Goal: Complete application form: Complete application form

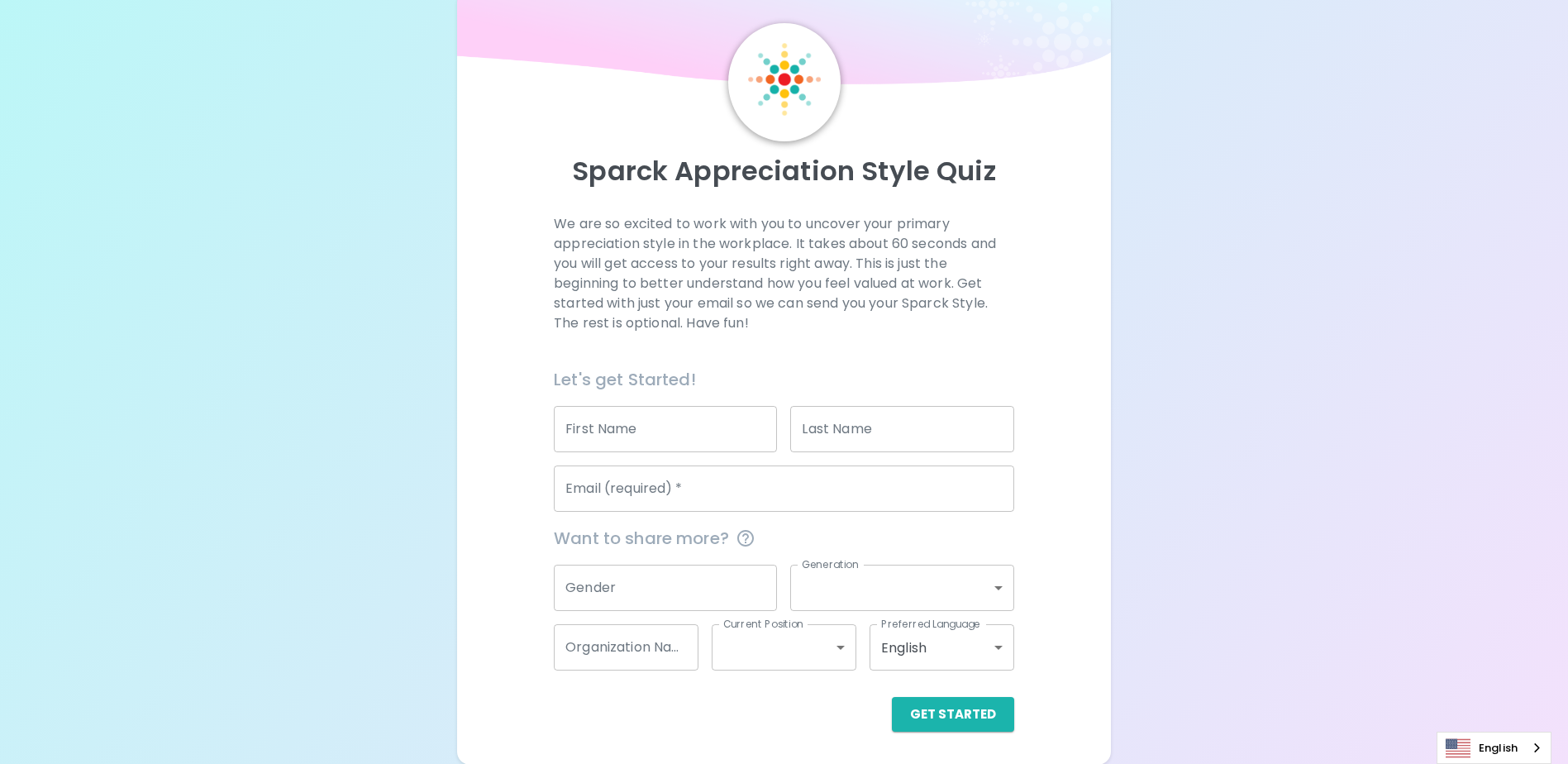
scroll to position [44, 0]
click at [676, 426] on input "First Name" at bounding box center [666, 428] width 223 height 46
type input "[PERSON_NAME]"
type input "[EMAIL_ADDRESS][DOMAIN_NAME]"
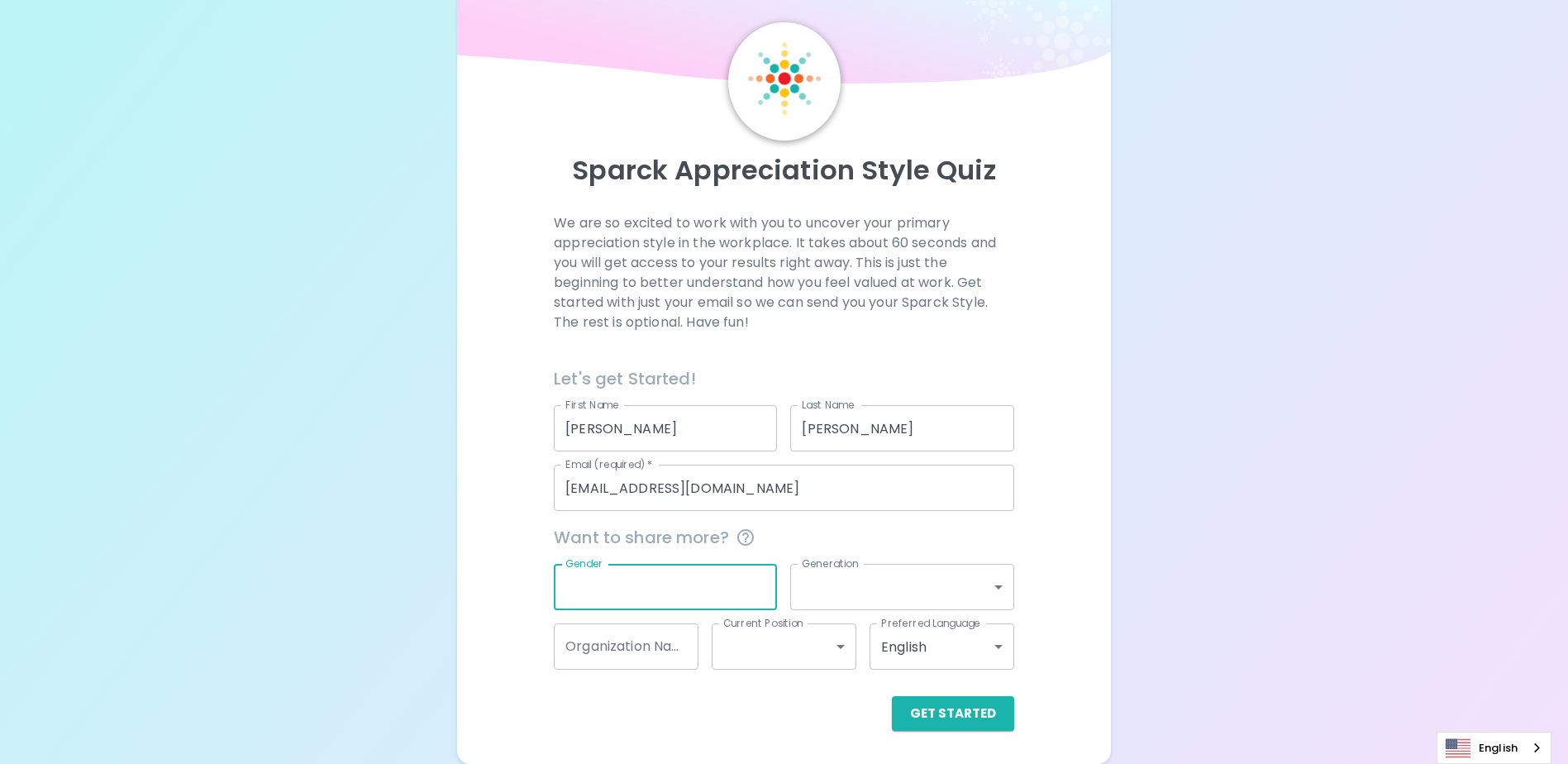
click at [660, 593] on input "Gender" at bounding box center [666, 587] width 223 height 46
click at [1172, 509] on div "Sparck Appreciation Style Quiz We are so excited to work with you to uncover yo…" at bounding box center [784, 360] width 1568 height 808
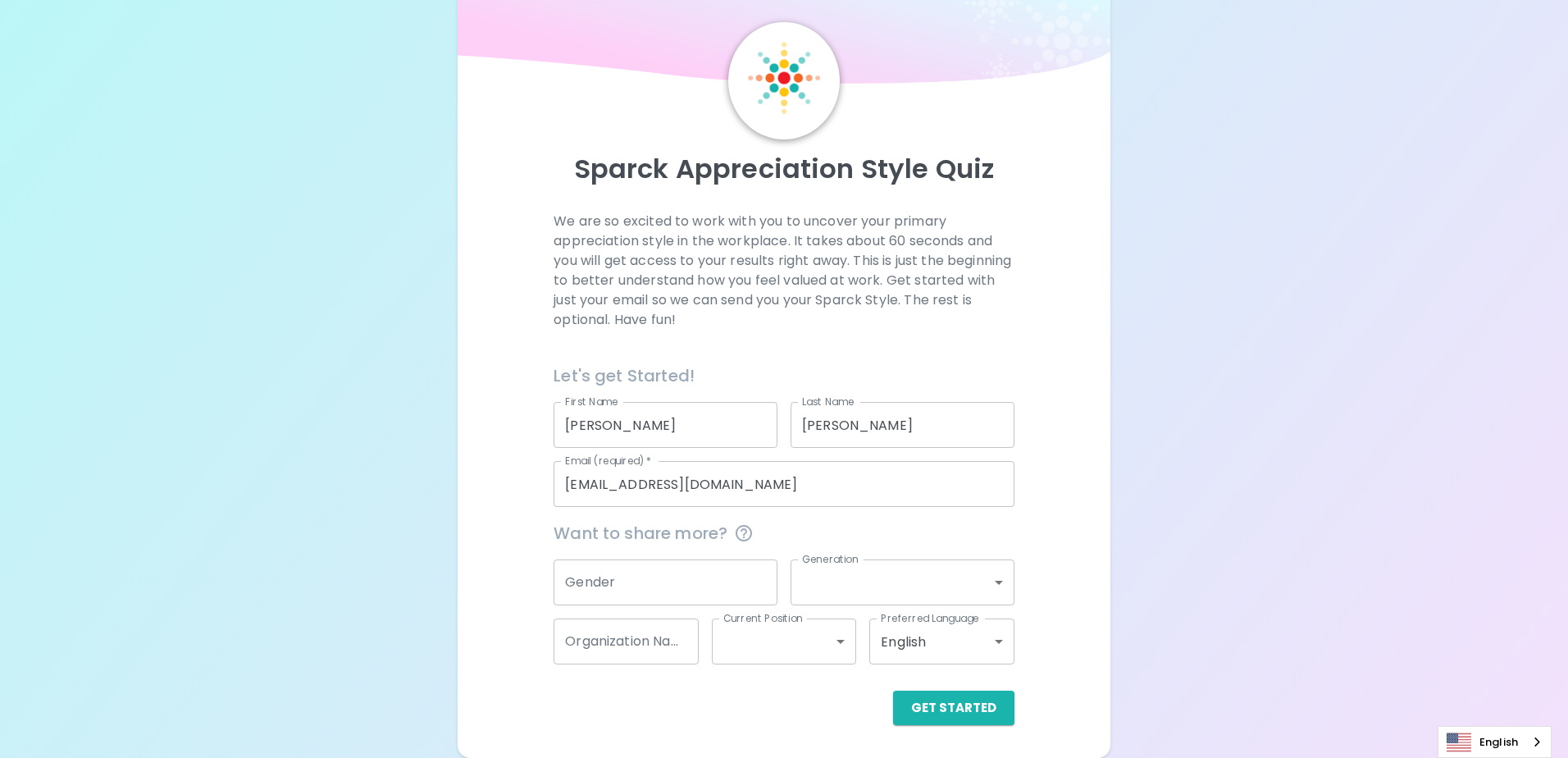
click at [993, 584] on body "Sparck Appreciation Style Quiz We are so excited to work with you to uncover yo…" at bounding box center [784, 357] width 1568 height 801
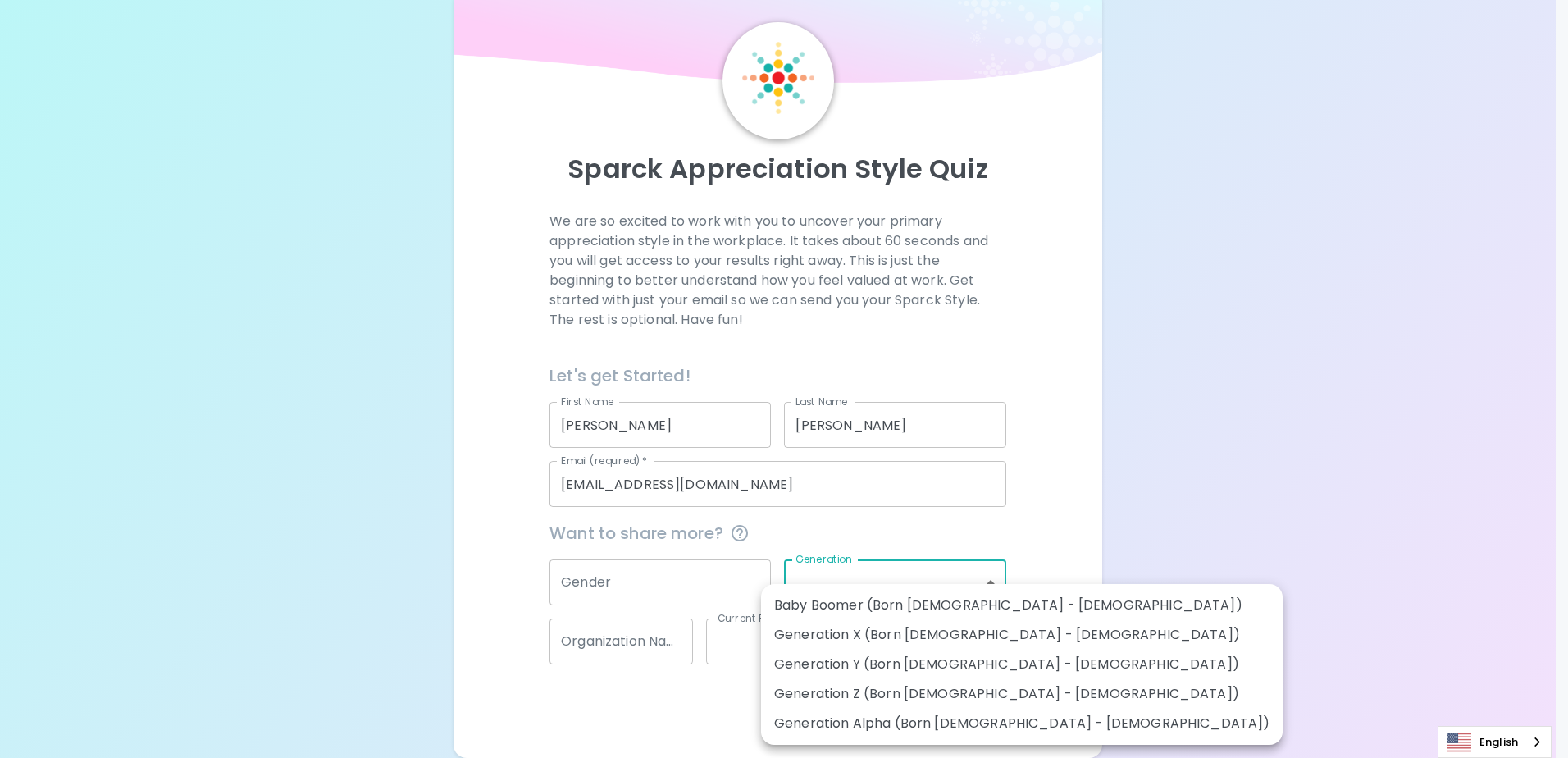
click at [1064, 492] on div at bounding box center [784, 379] width 1568 height 758
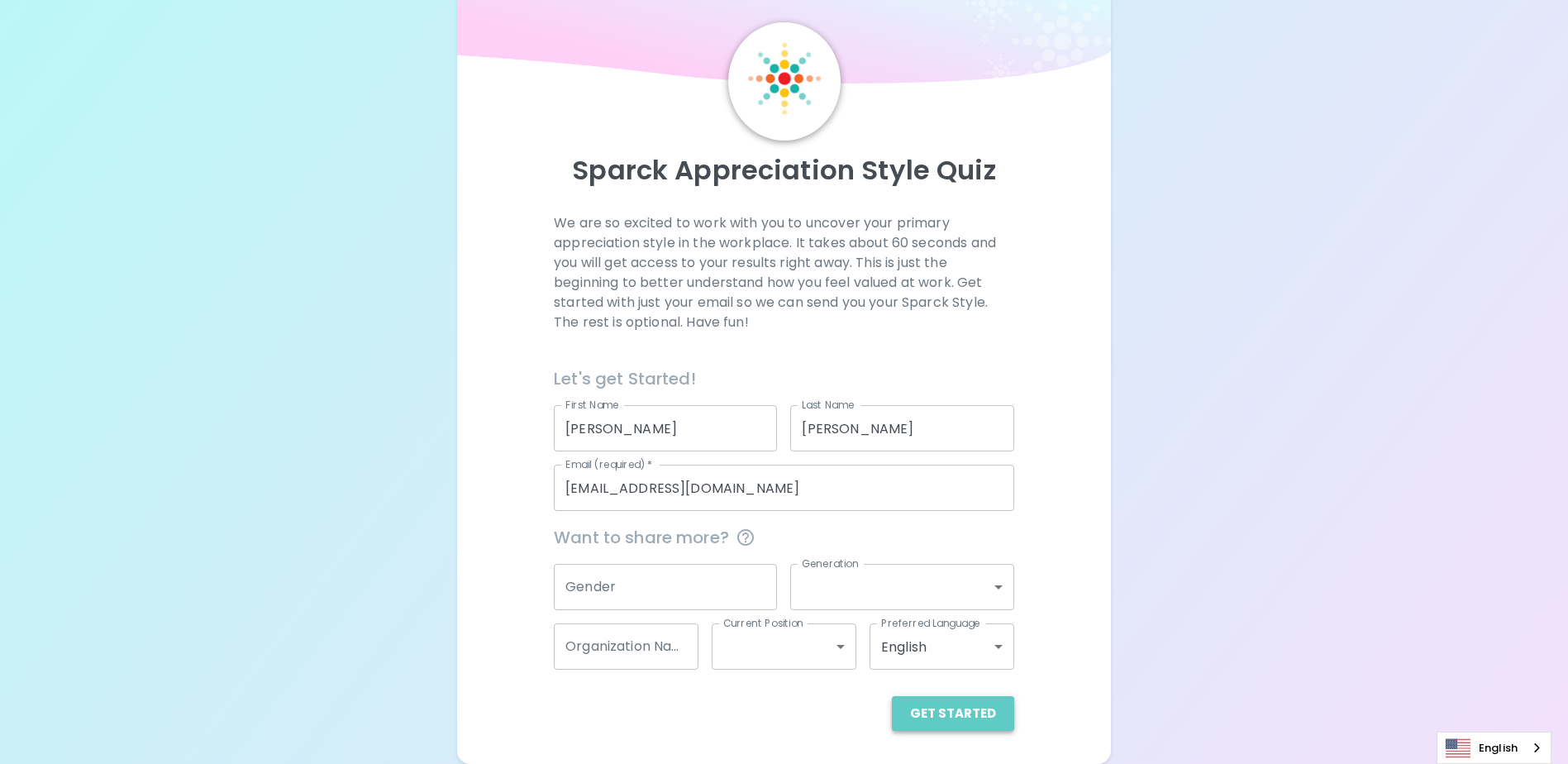
click at [956, 710] on button "Get Started" at bounding box center [952, 713] width 122 height 35
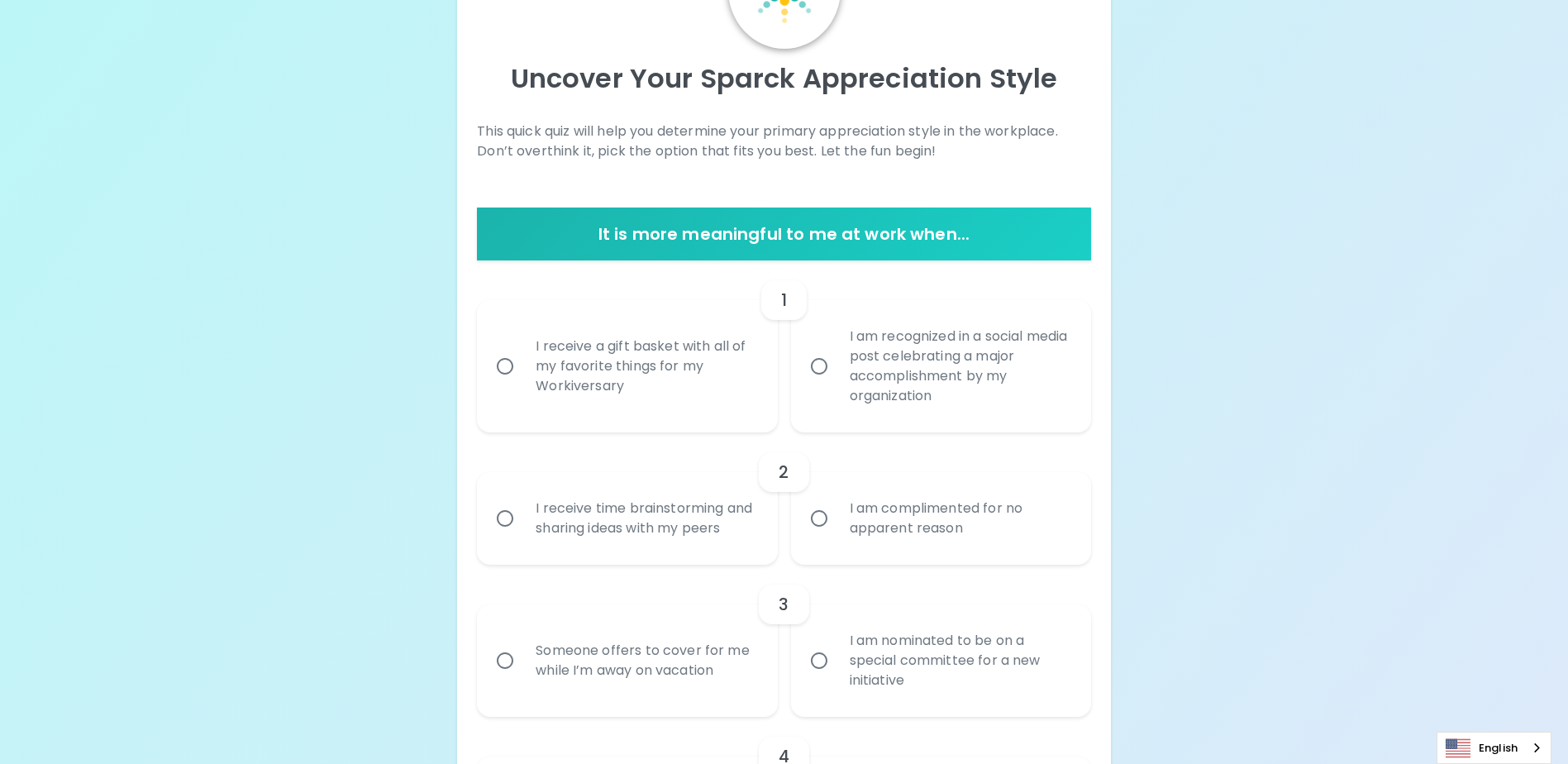
scroll to position [127, 0]
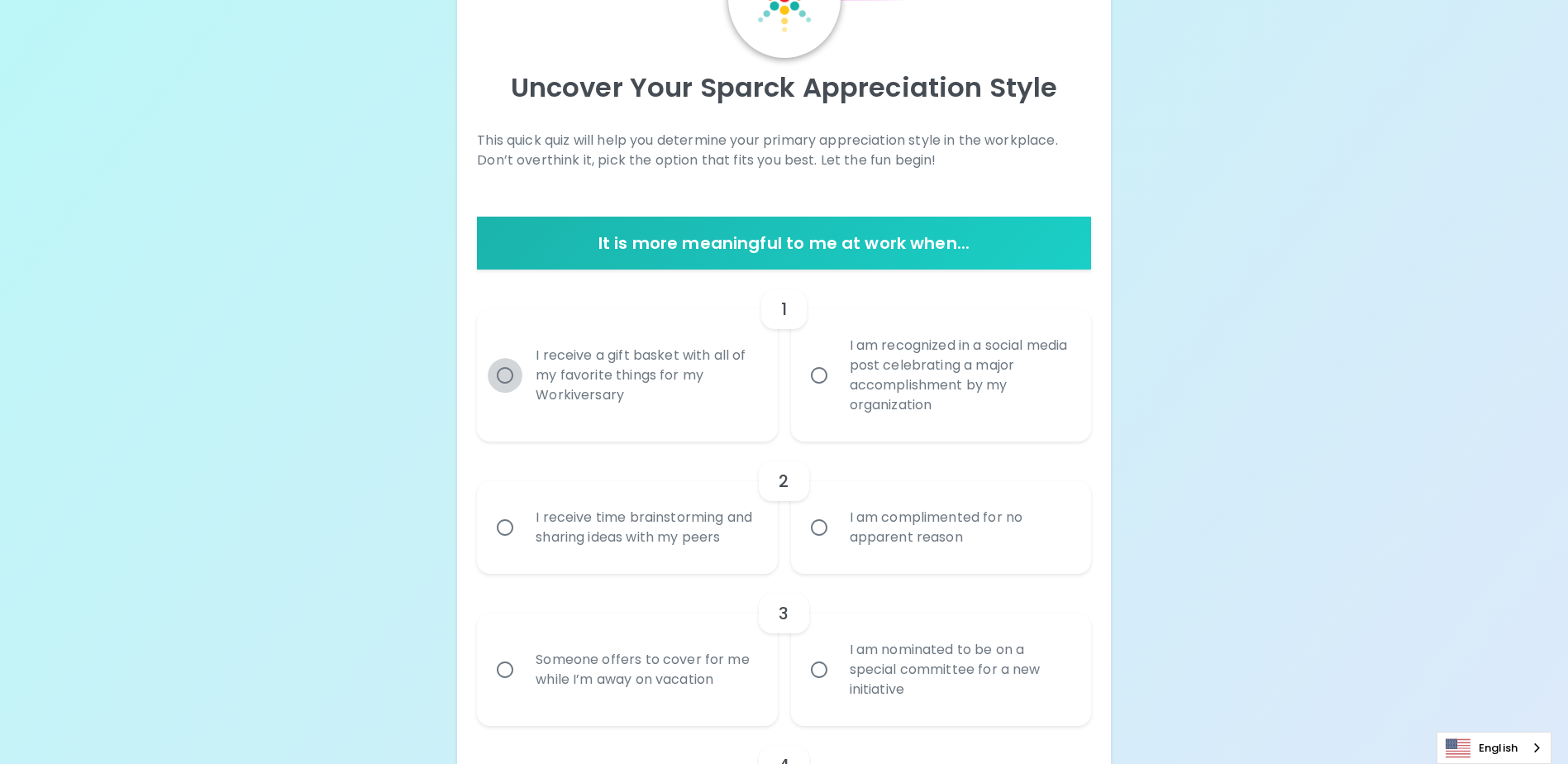
click at [507, 374] on input "I receive a gift basket with all of my favorite things for my Workiversary" at bounding box center [505, 375] width 35 height 35
radio input "true"
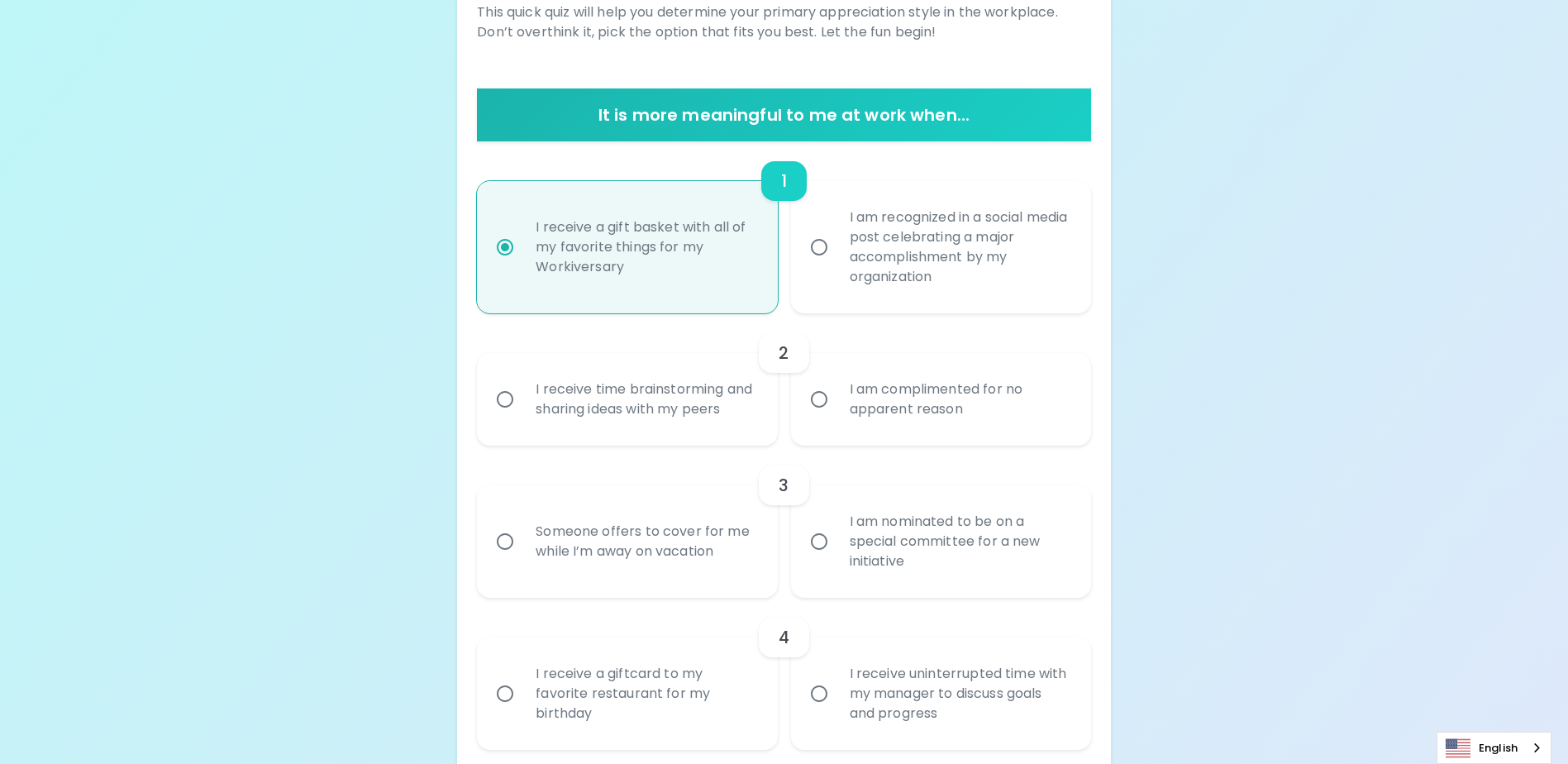
scroll to position [259, 0]
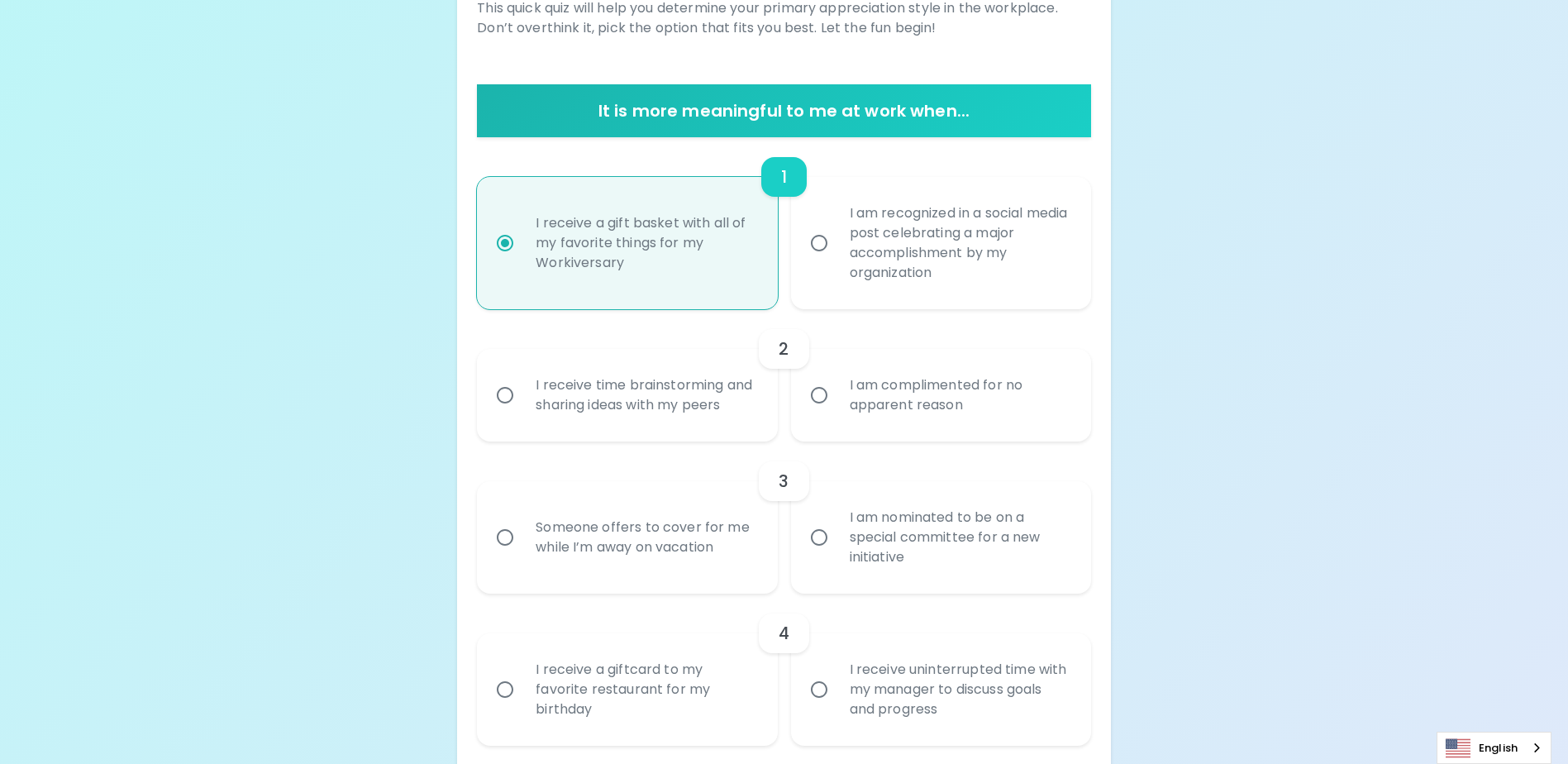
click at [507, 403] on input "I receive time brainstorming and sharing ideas with my peers" at bounding box center [505, 395] width 35 height 35
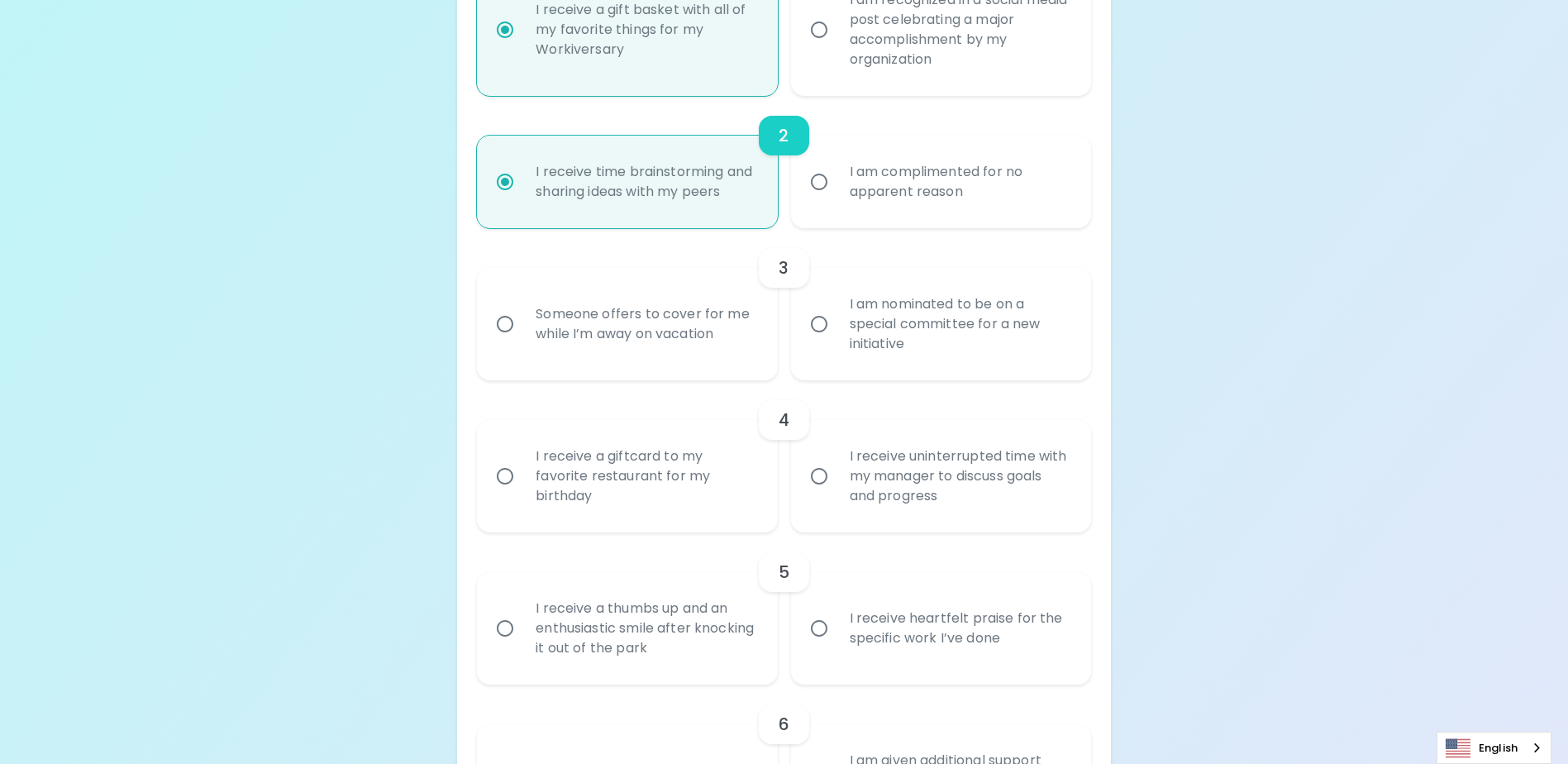
scroll to position [474, 0]
radio input "true"
click at [823, 340] on input "I am nominated to be on a special committee for a new initiative" at bounding box center [818, 322] width 35 height 35
radio input "false"
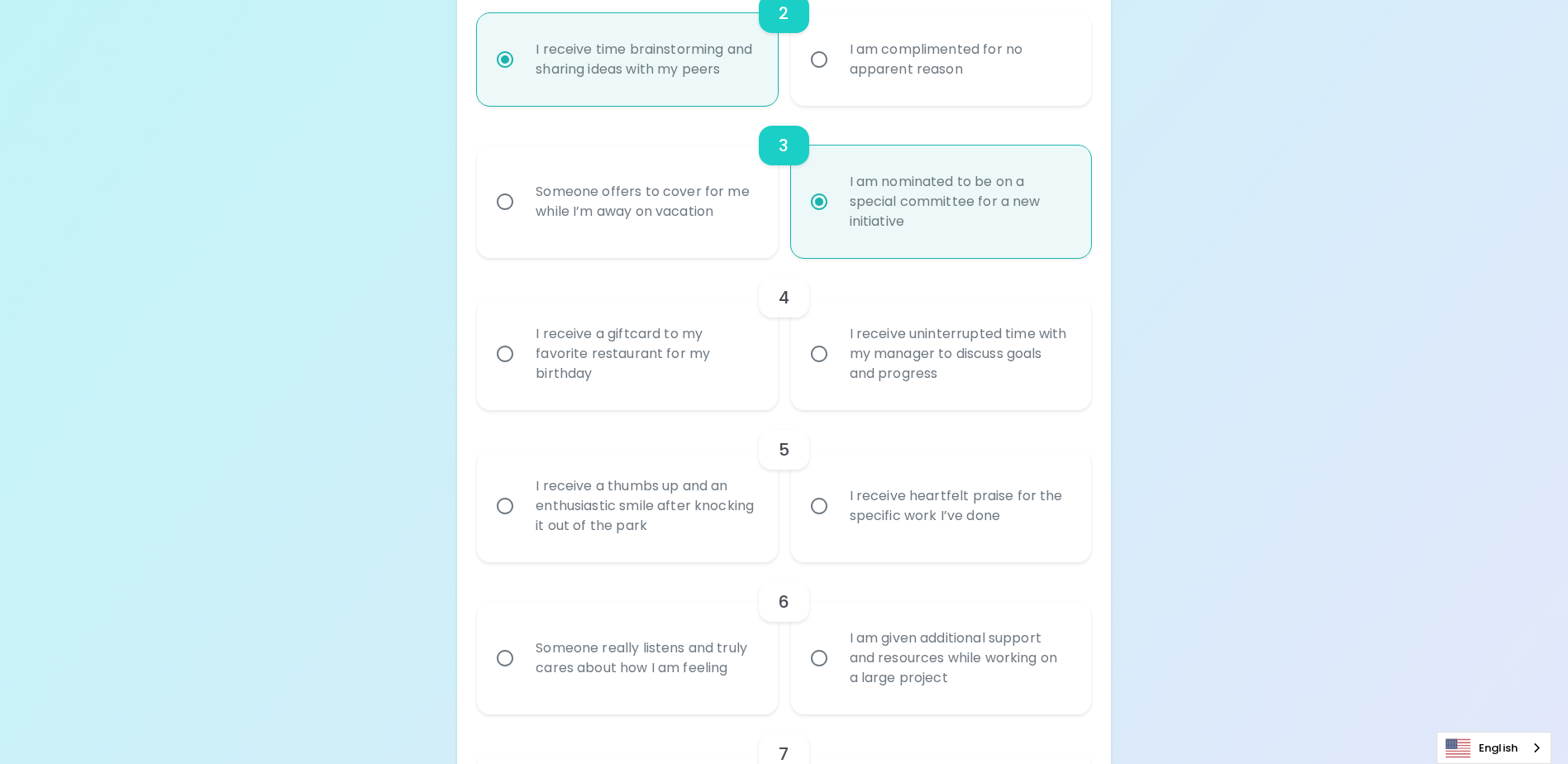
scroll to position [606, 0]
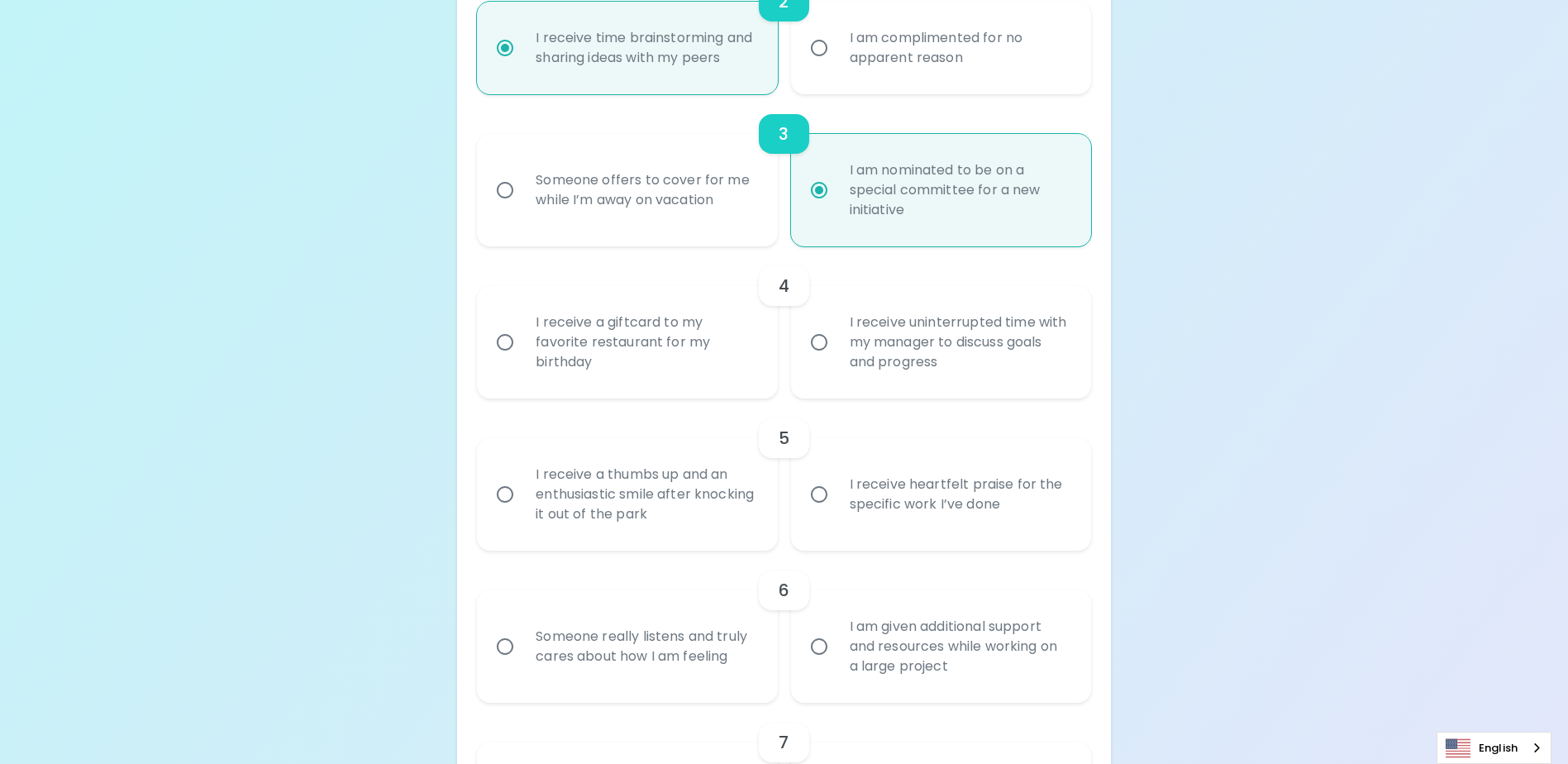
radio input "true"
click at [508, 359] on input "I receive a giftcard to my favorite restaurant for my birthday" at bounding box center [505, 342] width 35 height 35
radio input "false"
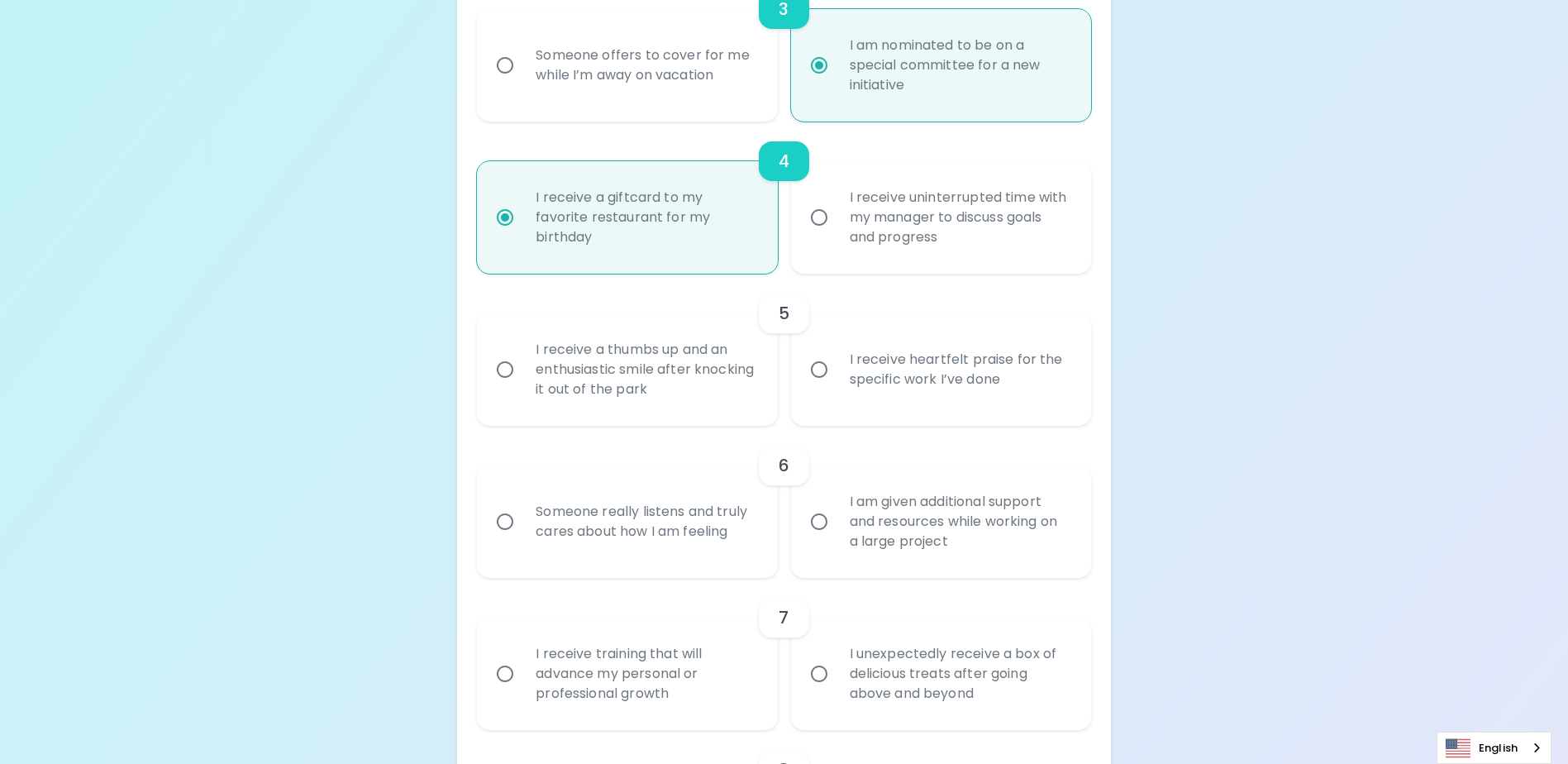
scroll to position [738, 0]
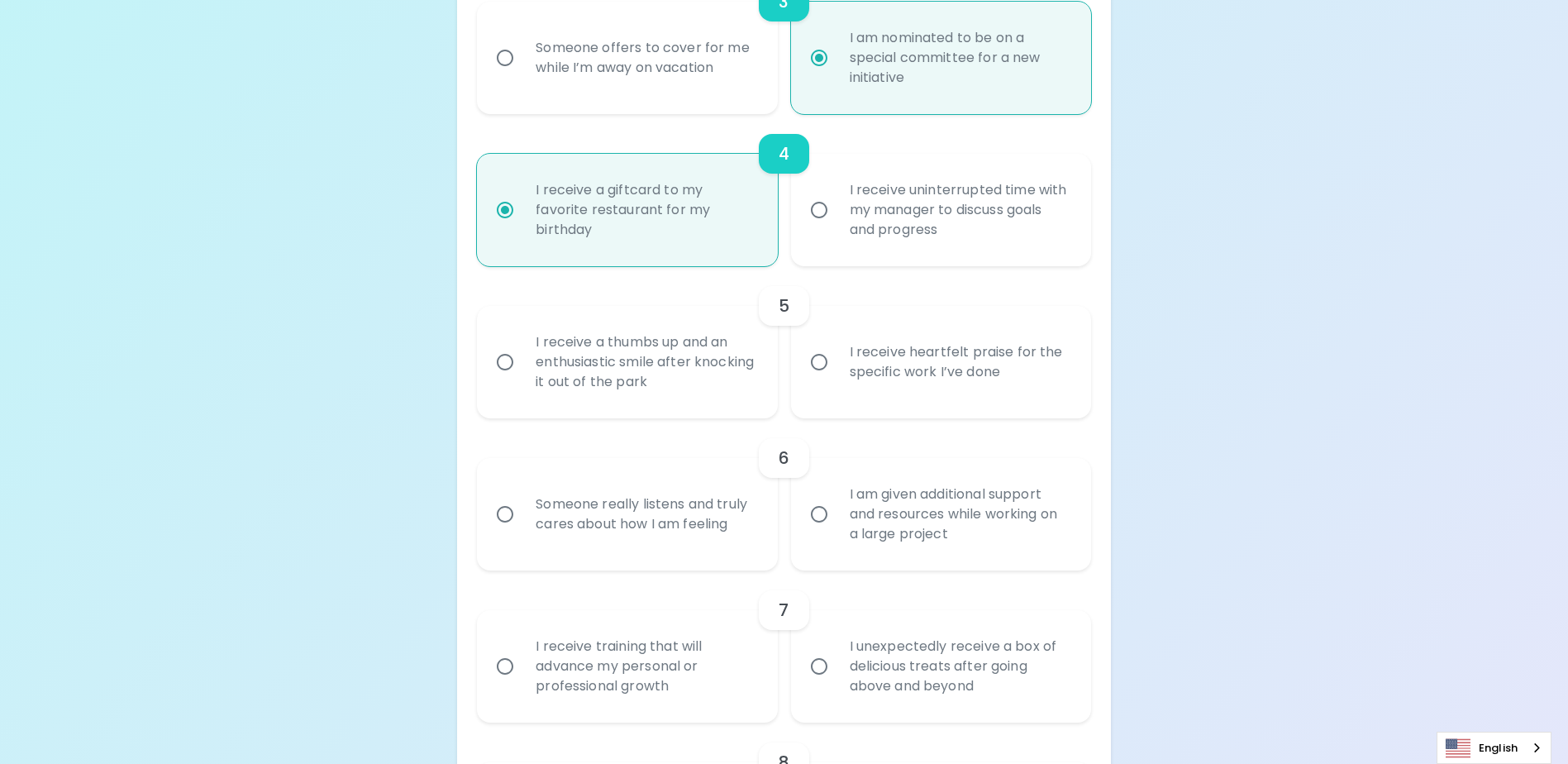
radio input "true"
click at [819, 380] on input "I receive heartfelt praise for the specific work I’ve done" at bounding box center [818, 362] width 35 height 35
radio input "false"
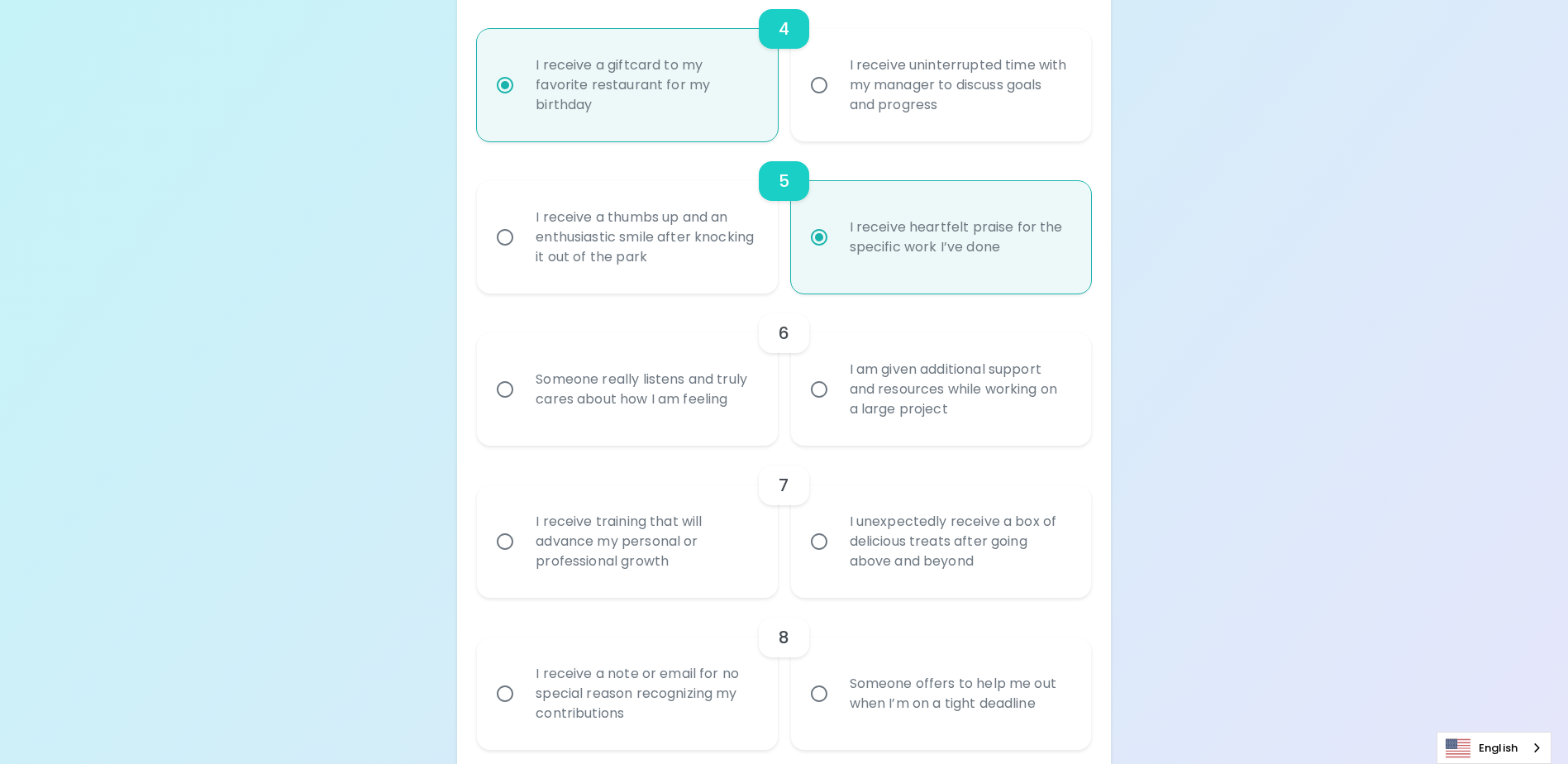
scroll to position [870, 0]
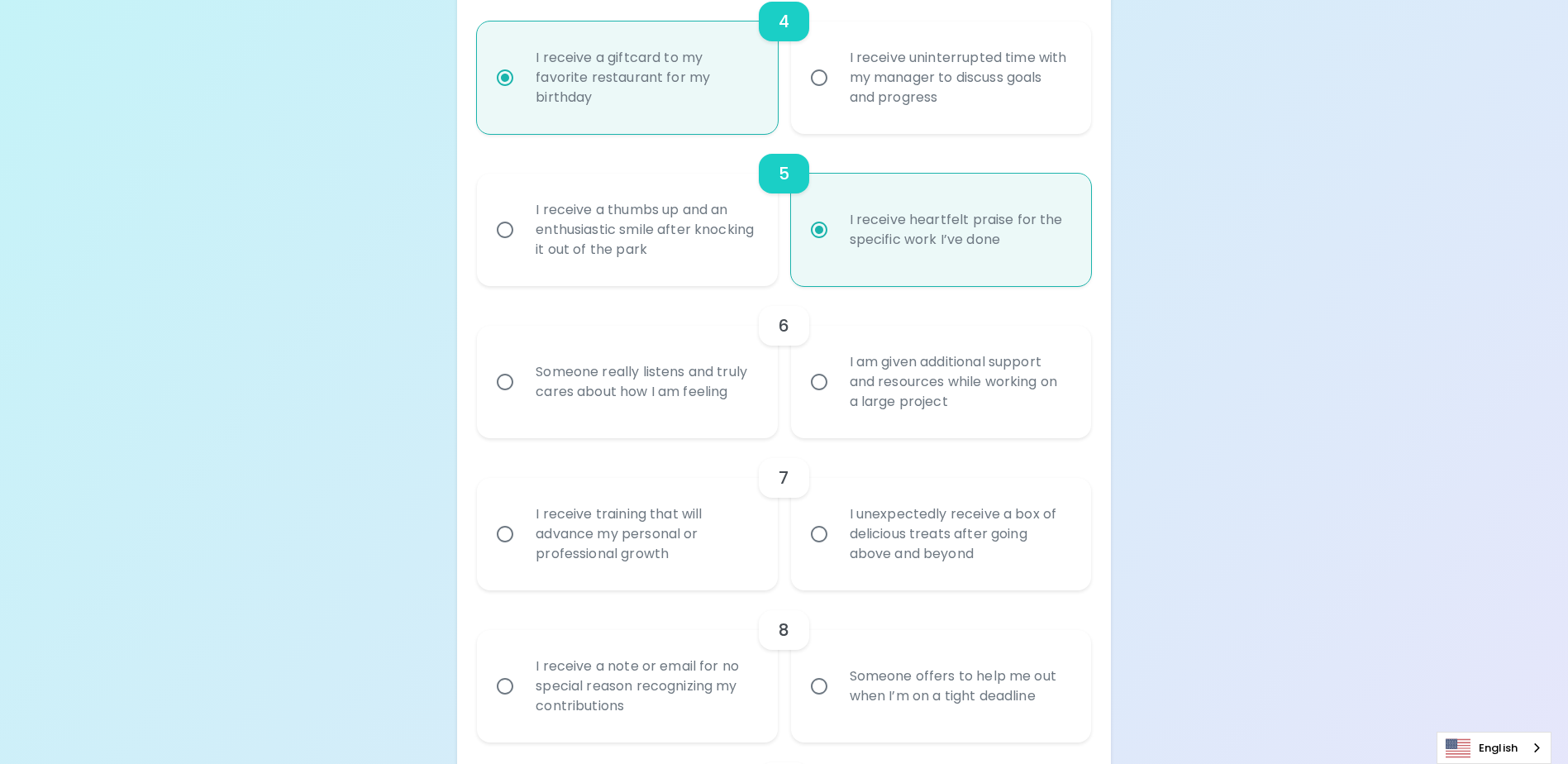
radio input "true"
click at [500, 399] on input "Someone really listens and truly cares about how I am feeling" at bounding box center [505, 382] width 35 height 35
radio input "false"
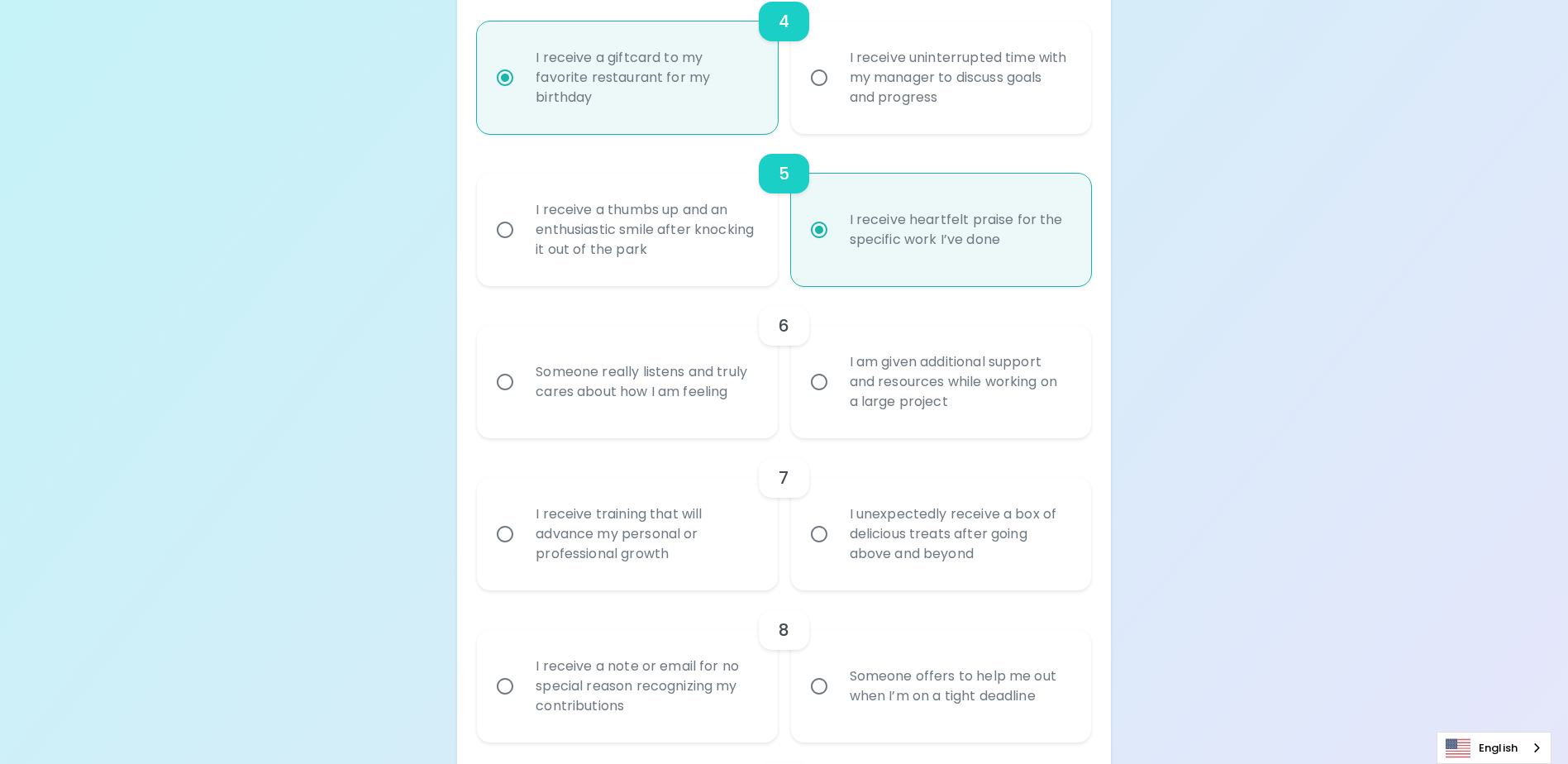
radio input "false"
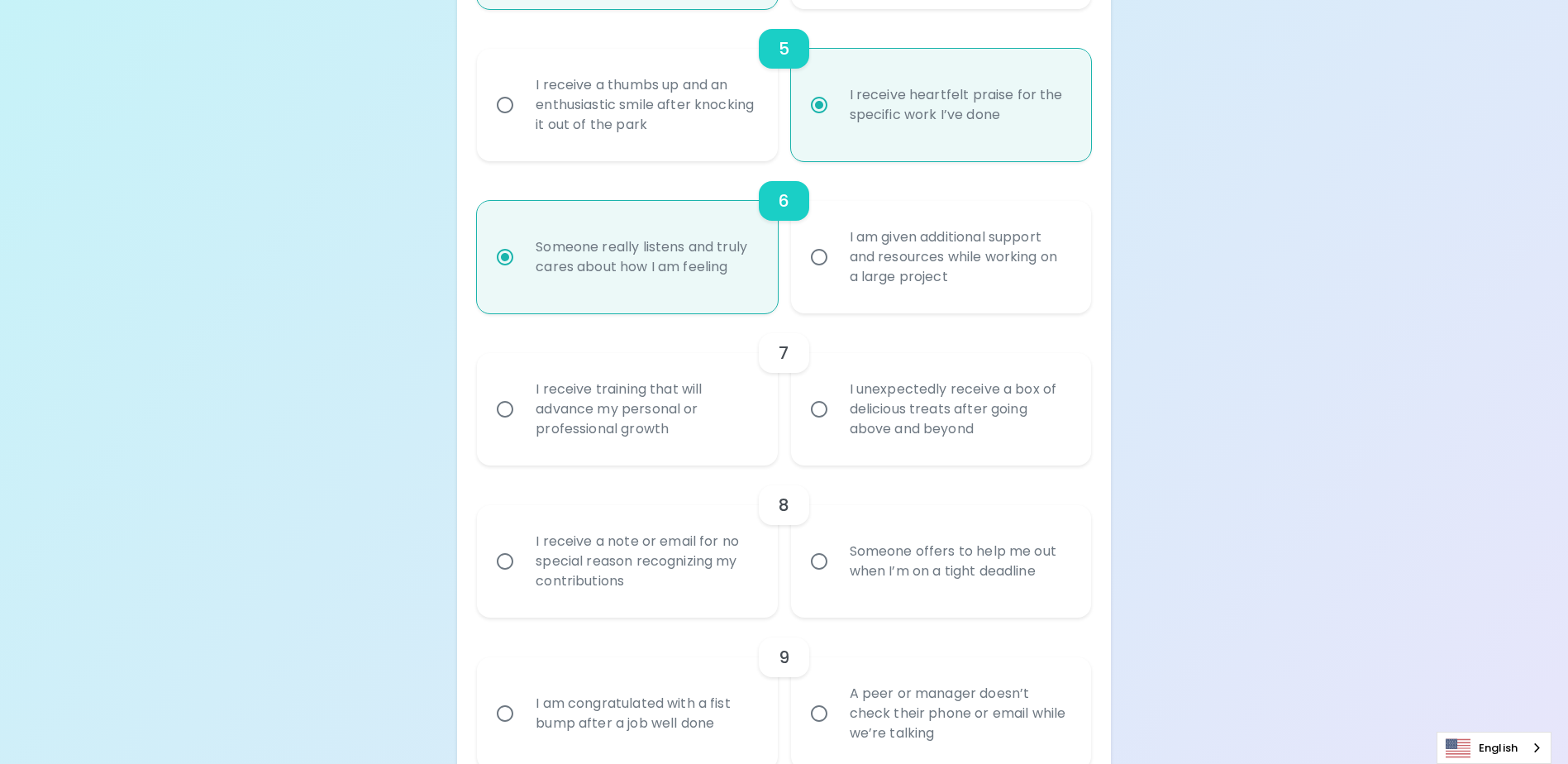
scroll to position [1003, 0]
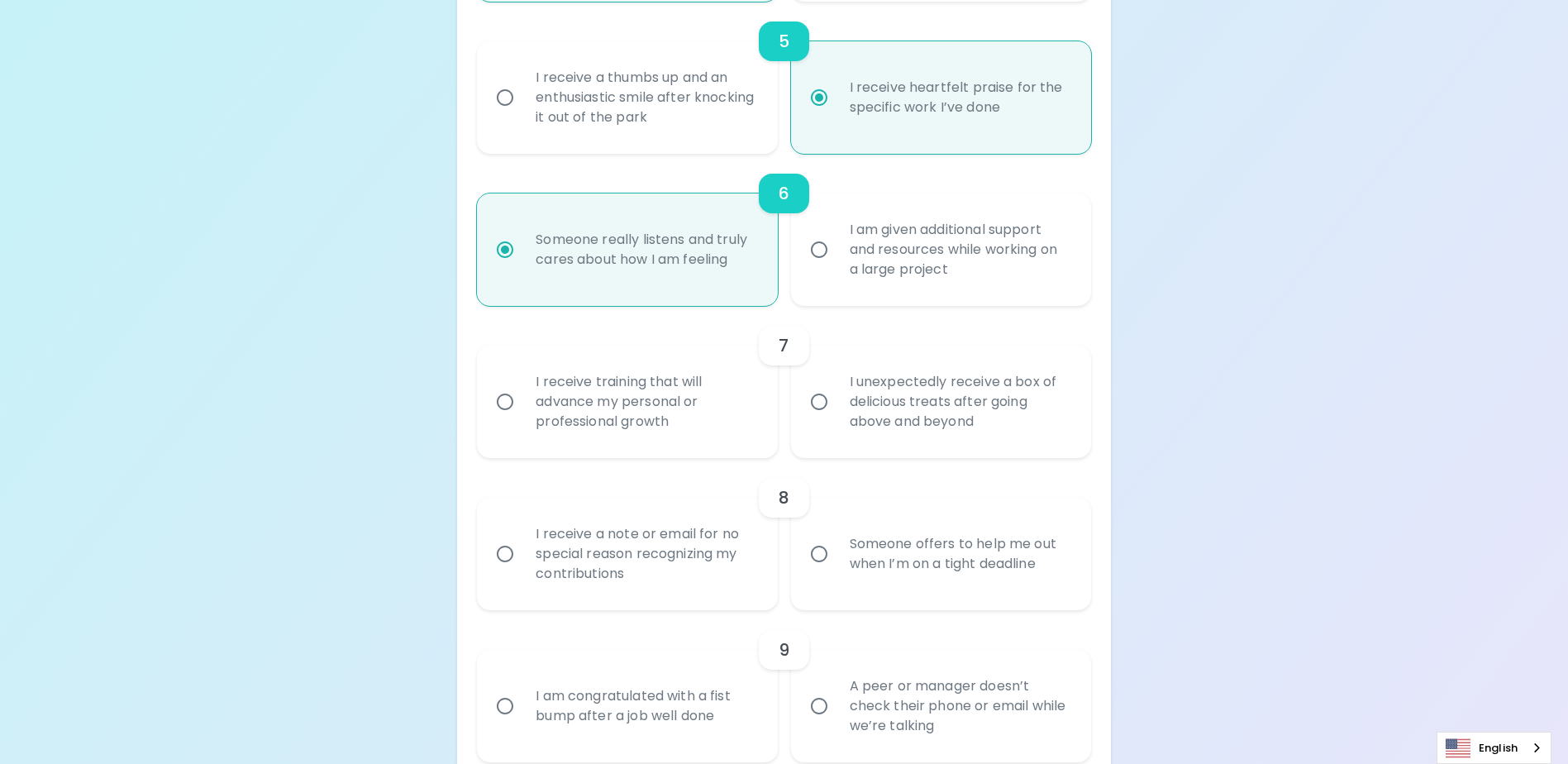
radio input "true"
click at [503, 419] on input "I receive training that will advance my personal or professional growth" at bounding box center [505, 401] width 35 height 35
radio input "false"
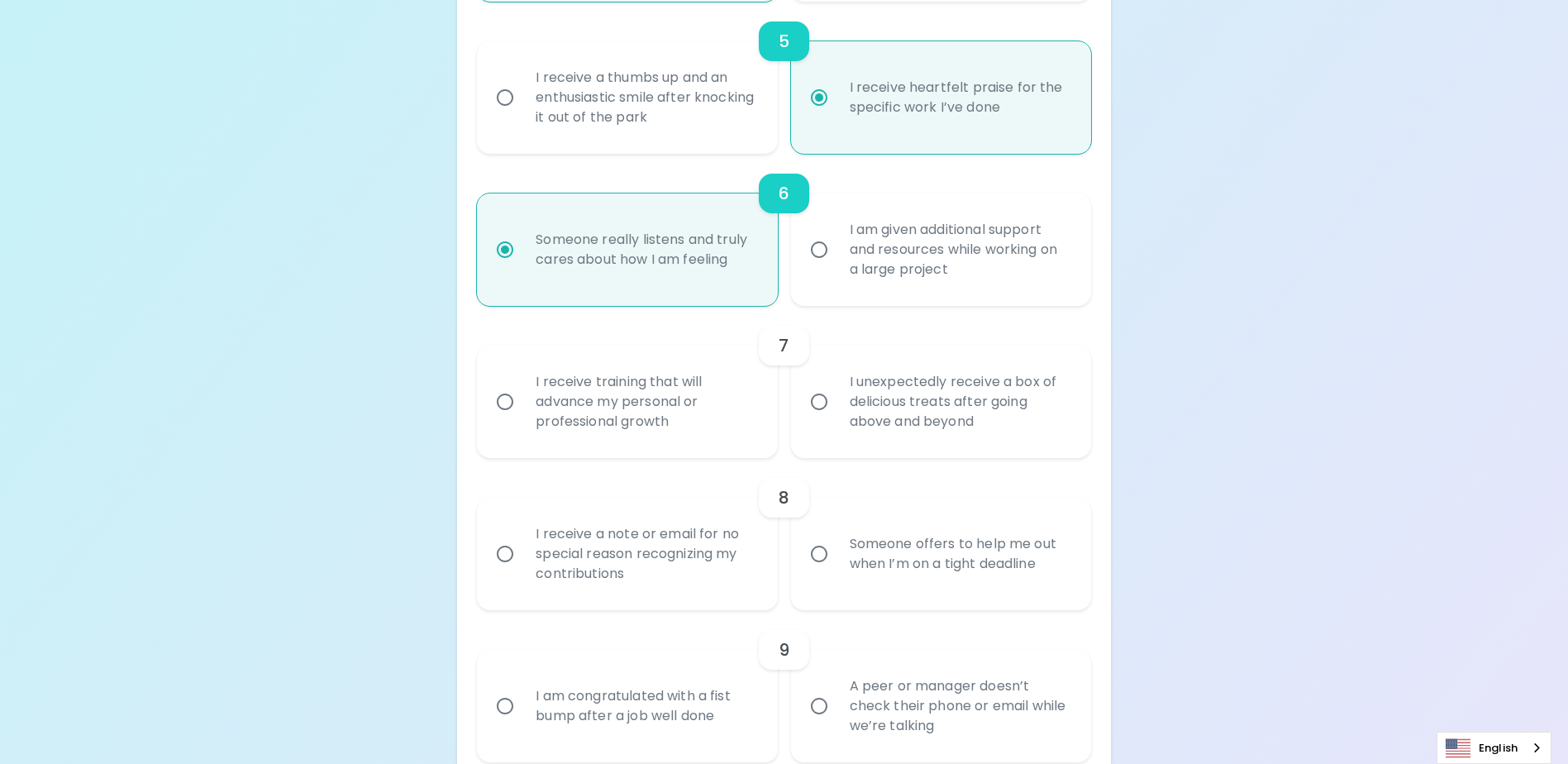
radio input "false"
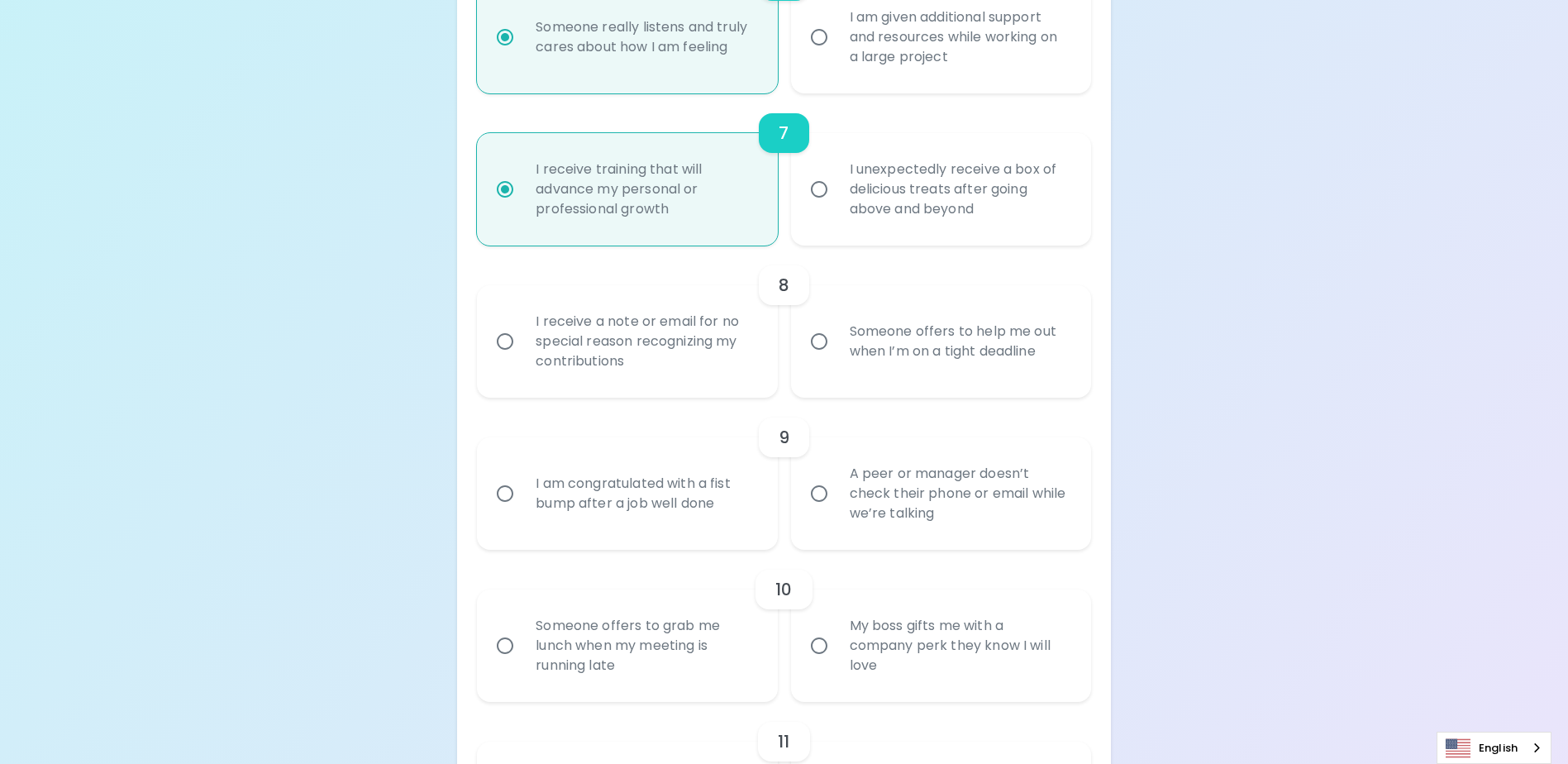
scroll to position [1218, 0]
radio input "true"
click at [505, 357] on input "I receive a note or email for no special reason recognizing my contributions" at bounding box center [505, 339] width 35 height 35
radio input "false"
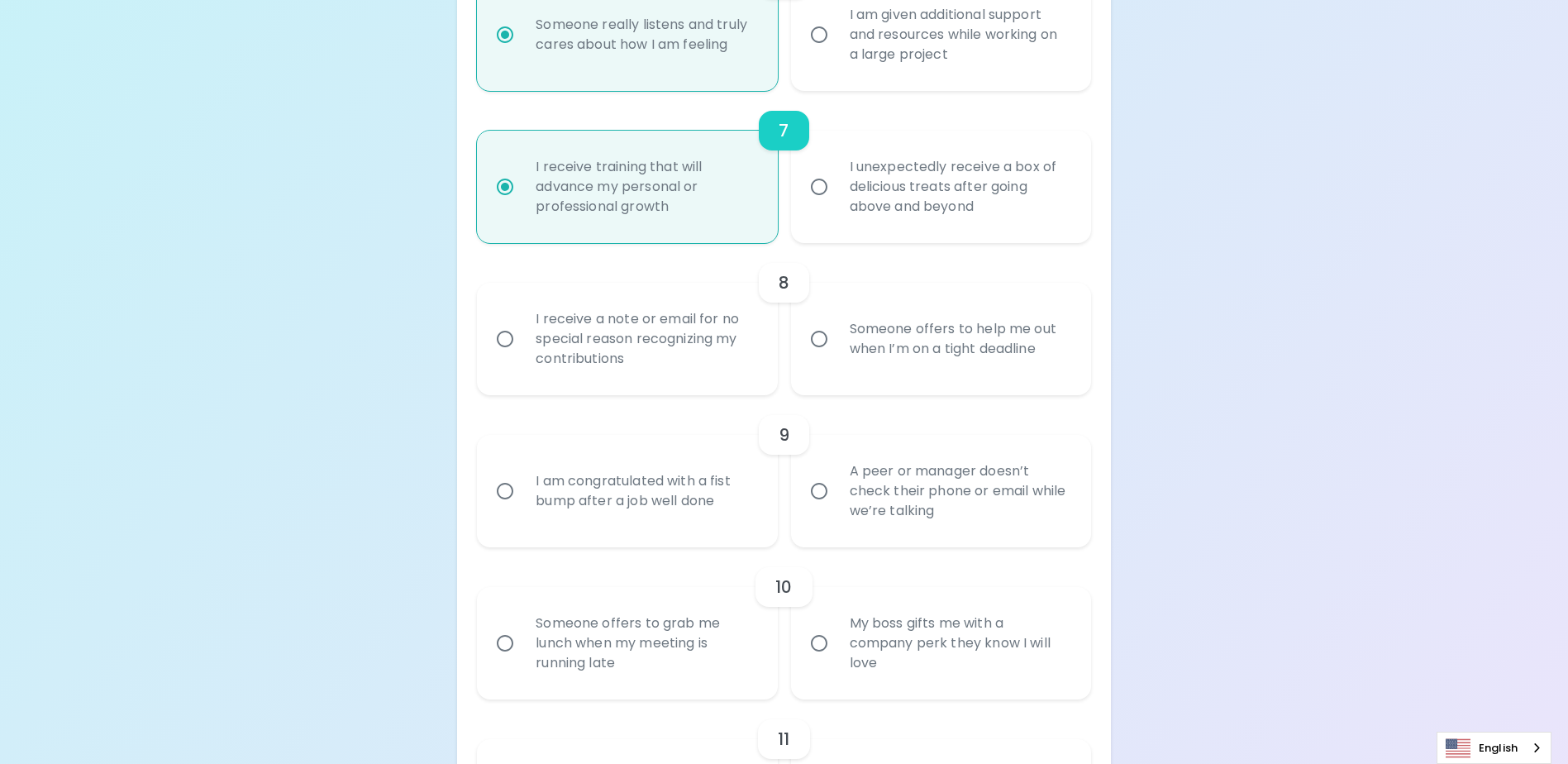
radio input "false"
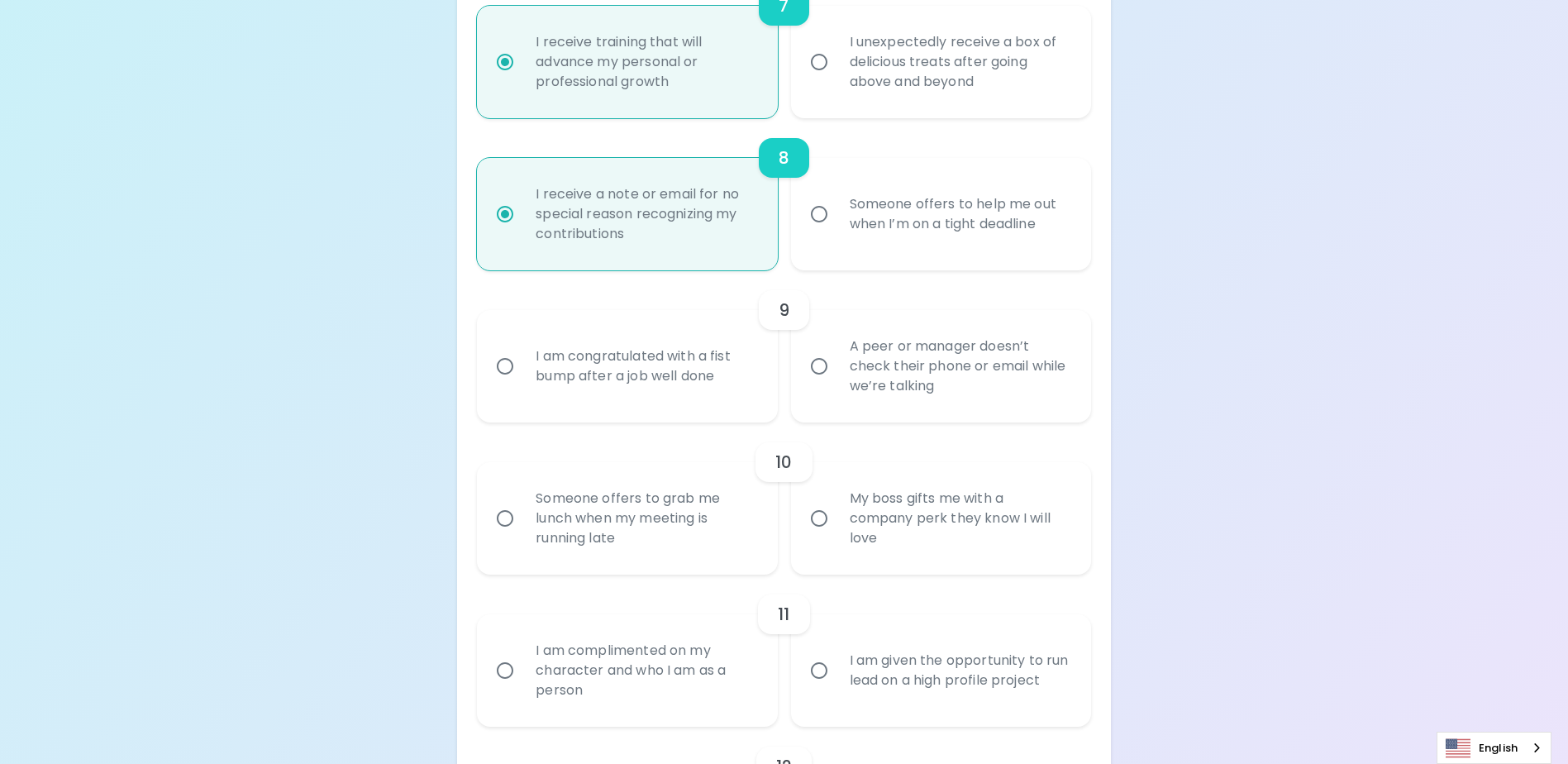
scroll to position [1350, 0]
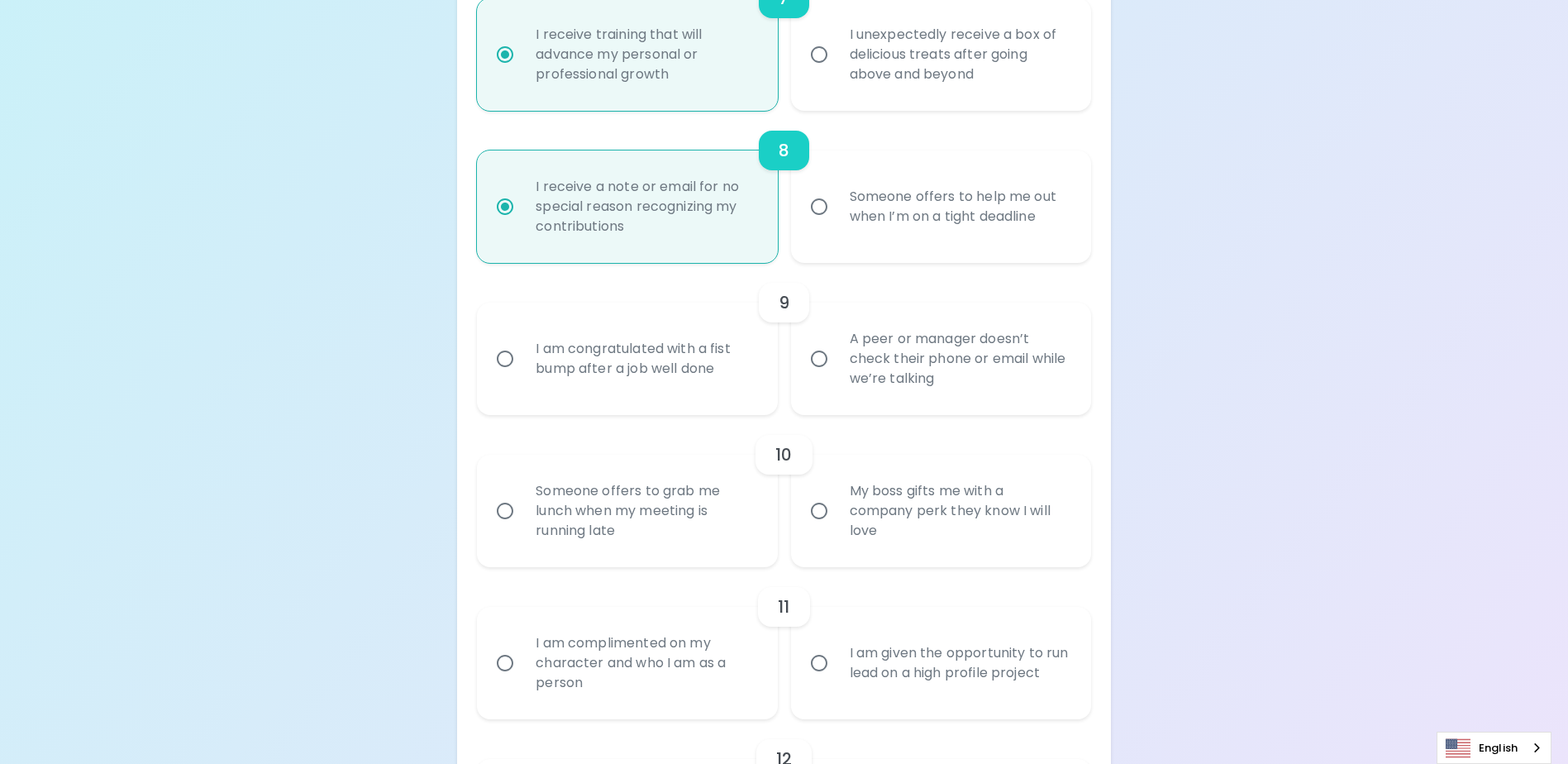
radio input "true"
click at [502, 376] on input "I am congratulated with a fist bump after a job well done" at bounding box center [505, 358] width 35 height 35
radio input "false"
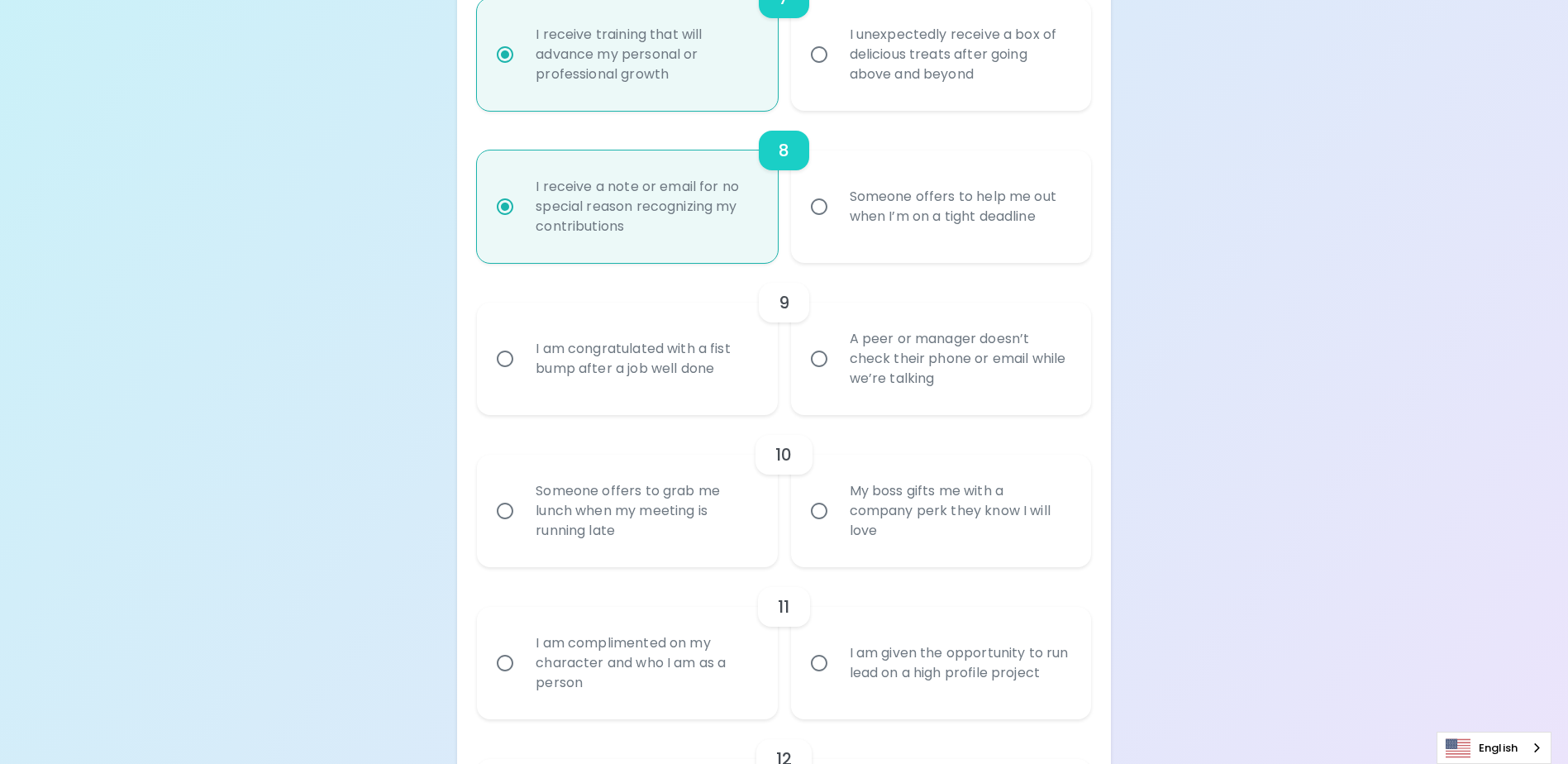
radio input "false"
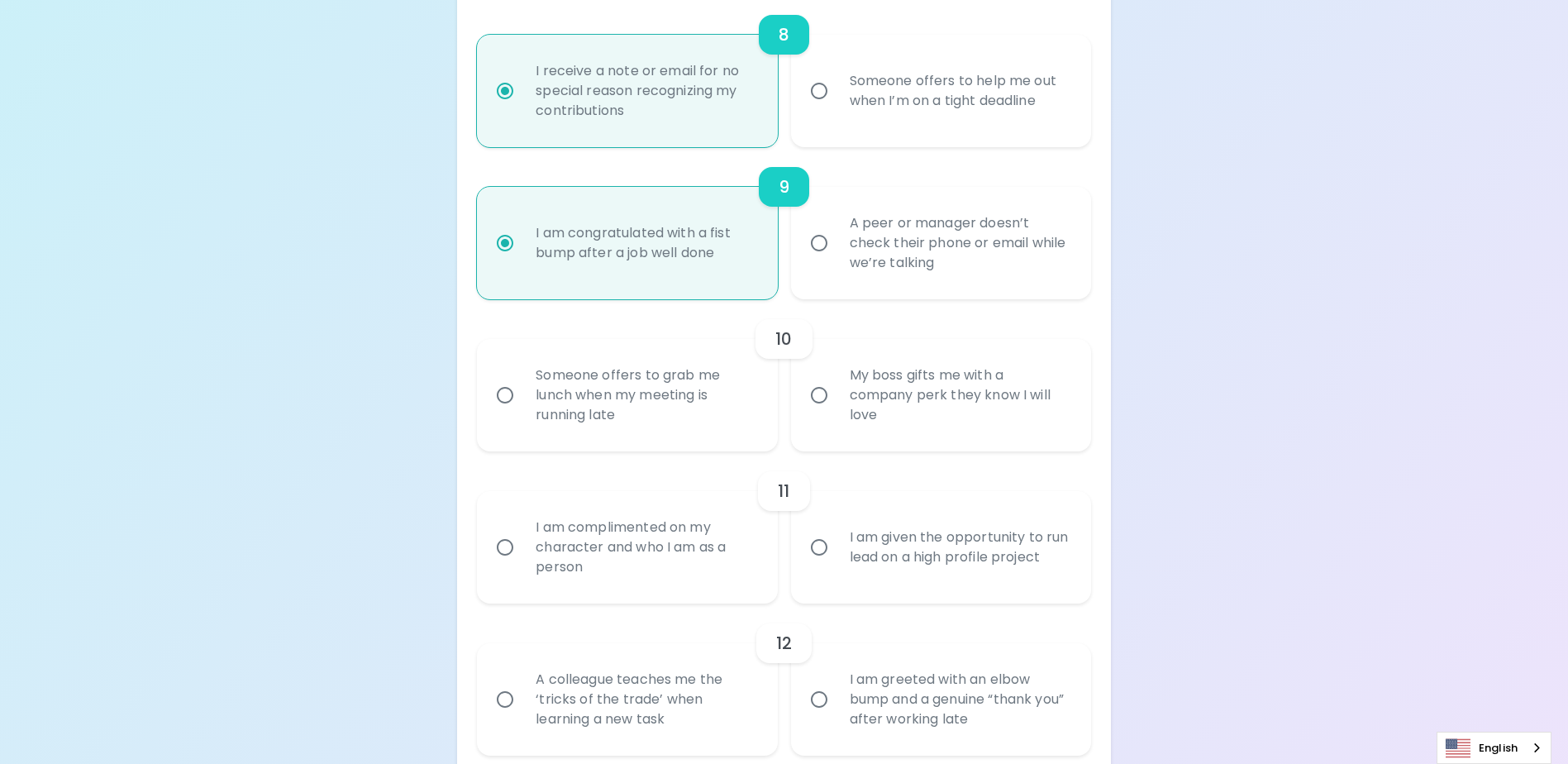
scroll to position [1482, 0]
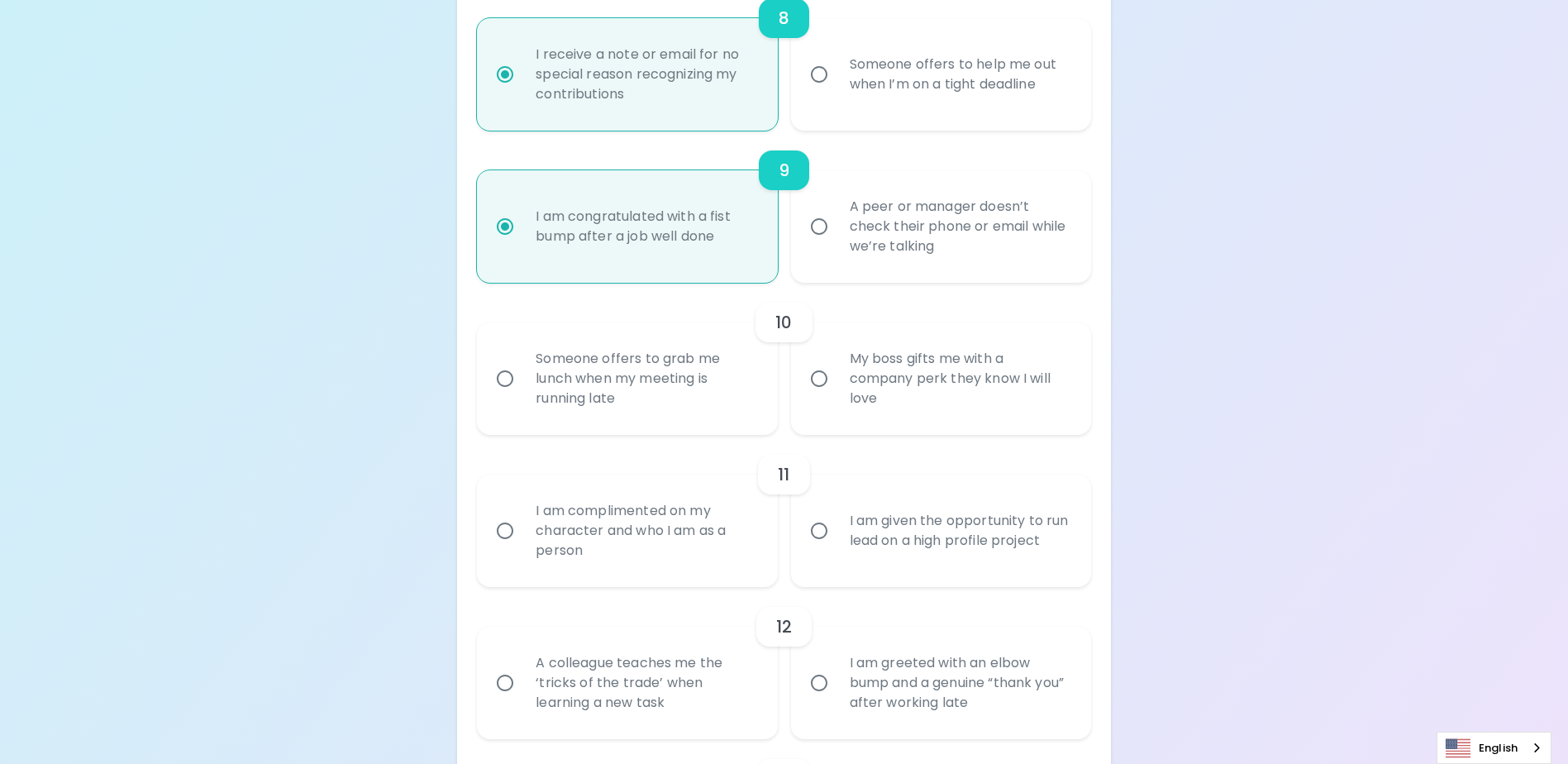
radio input "true"
click at [814, 395] on input "My boss gifts me with a company perk they know I will love" at bounding box center [818, 378] width 35 height 35
radio input "false"
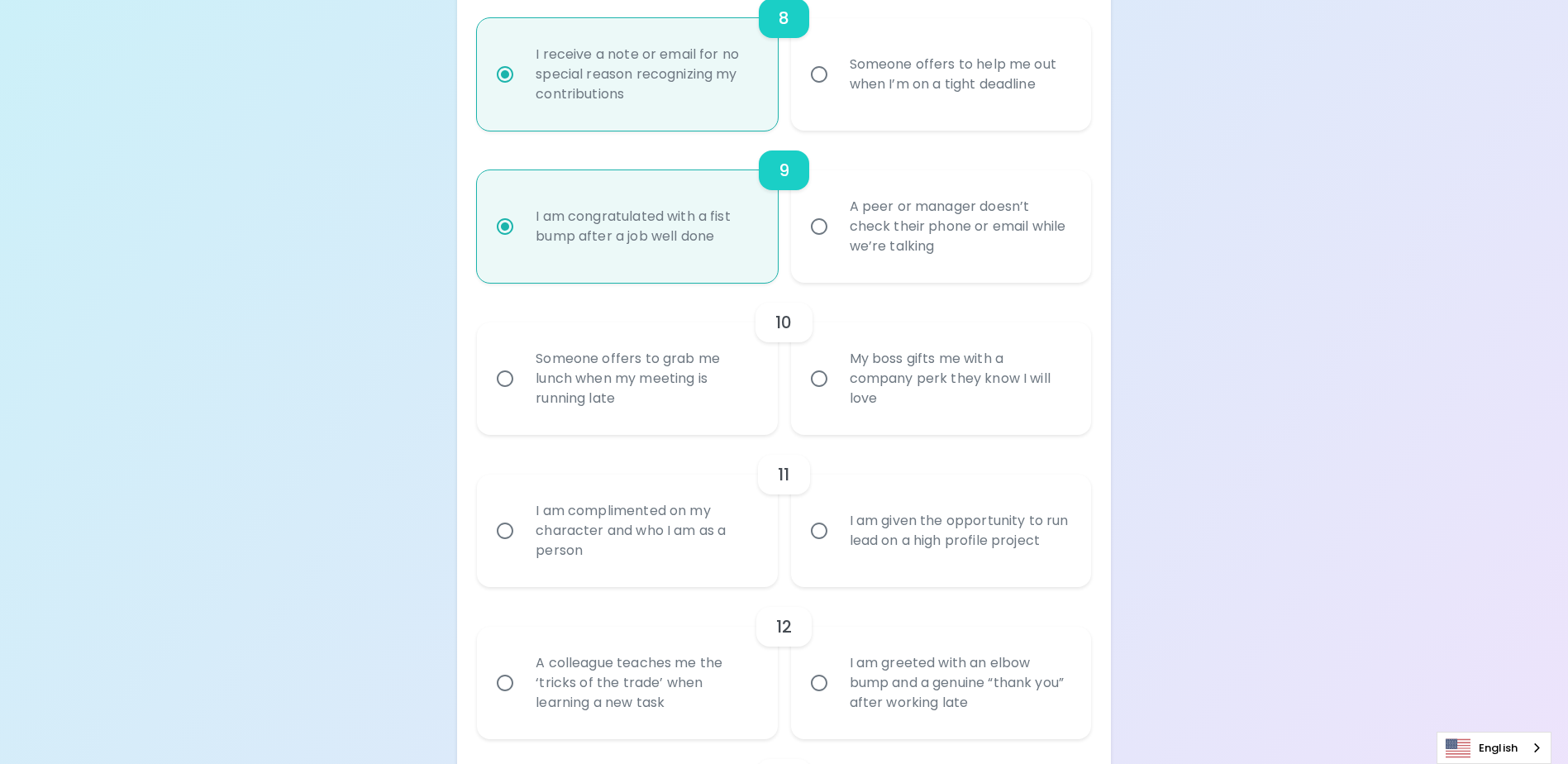
radio input "false"
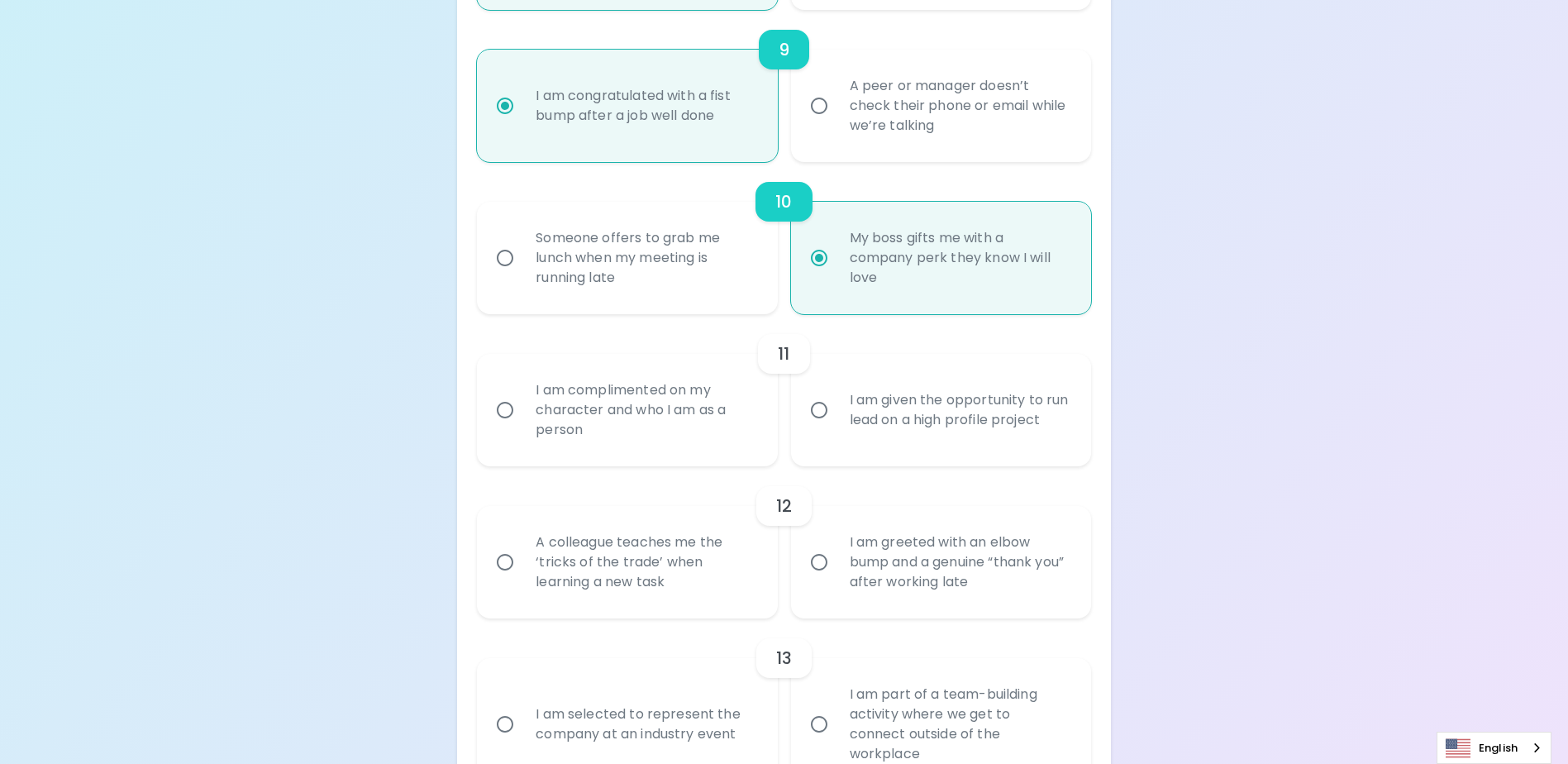
scroll to position [1615, 0]
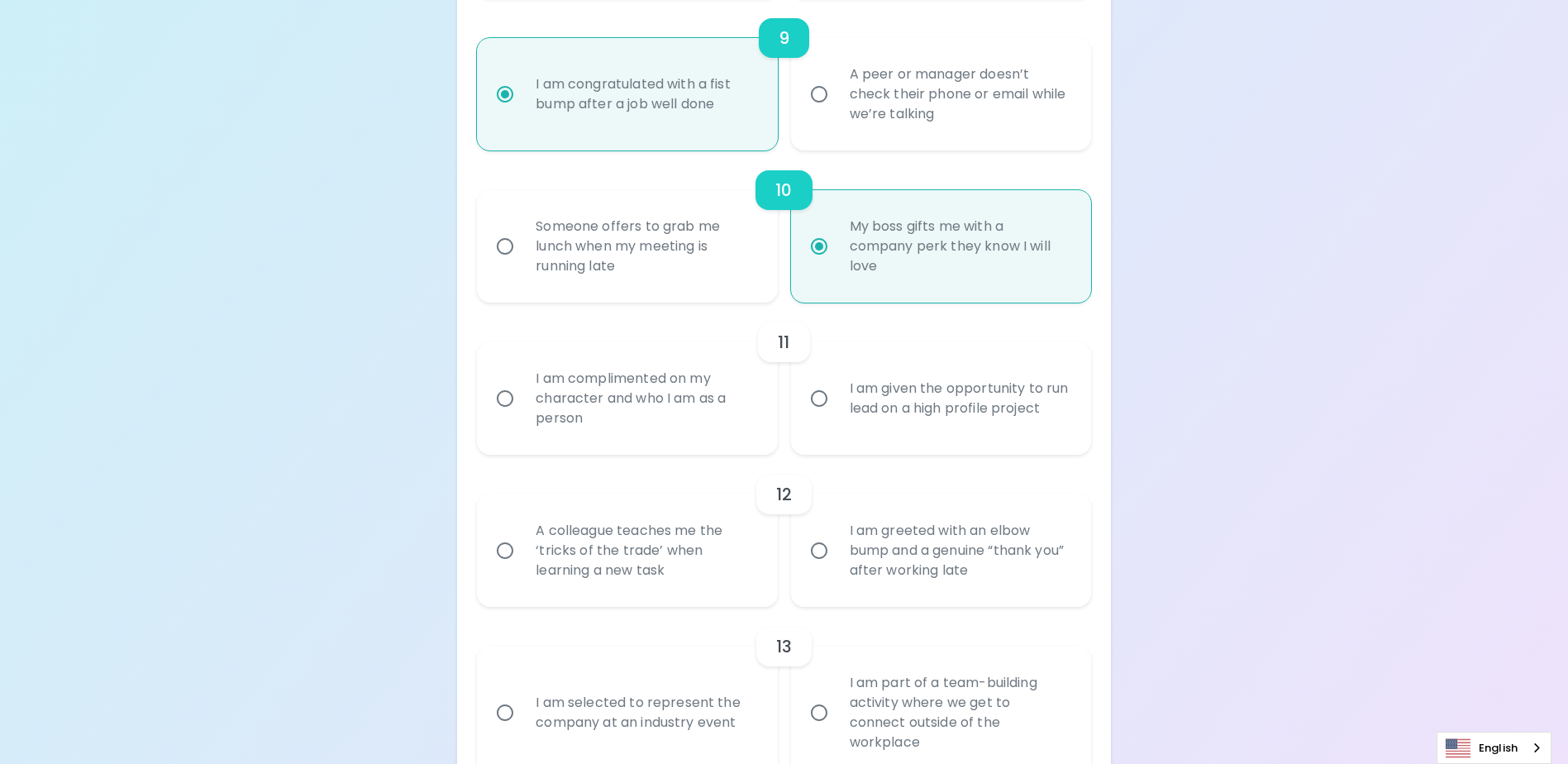
radio input "true"
click at [818, 416] on input "I am given the opportunity to run lead on a high profile project" at bounding box center [818, 399] width 35 height 35
radio input "false"
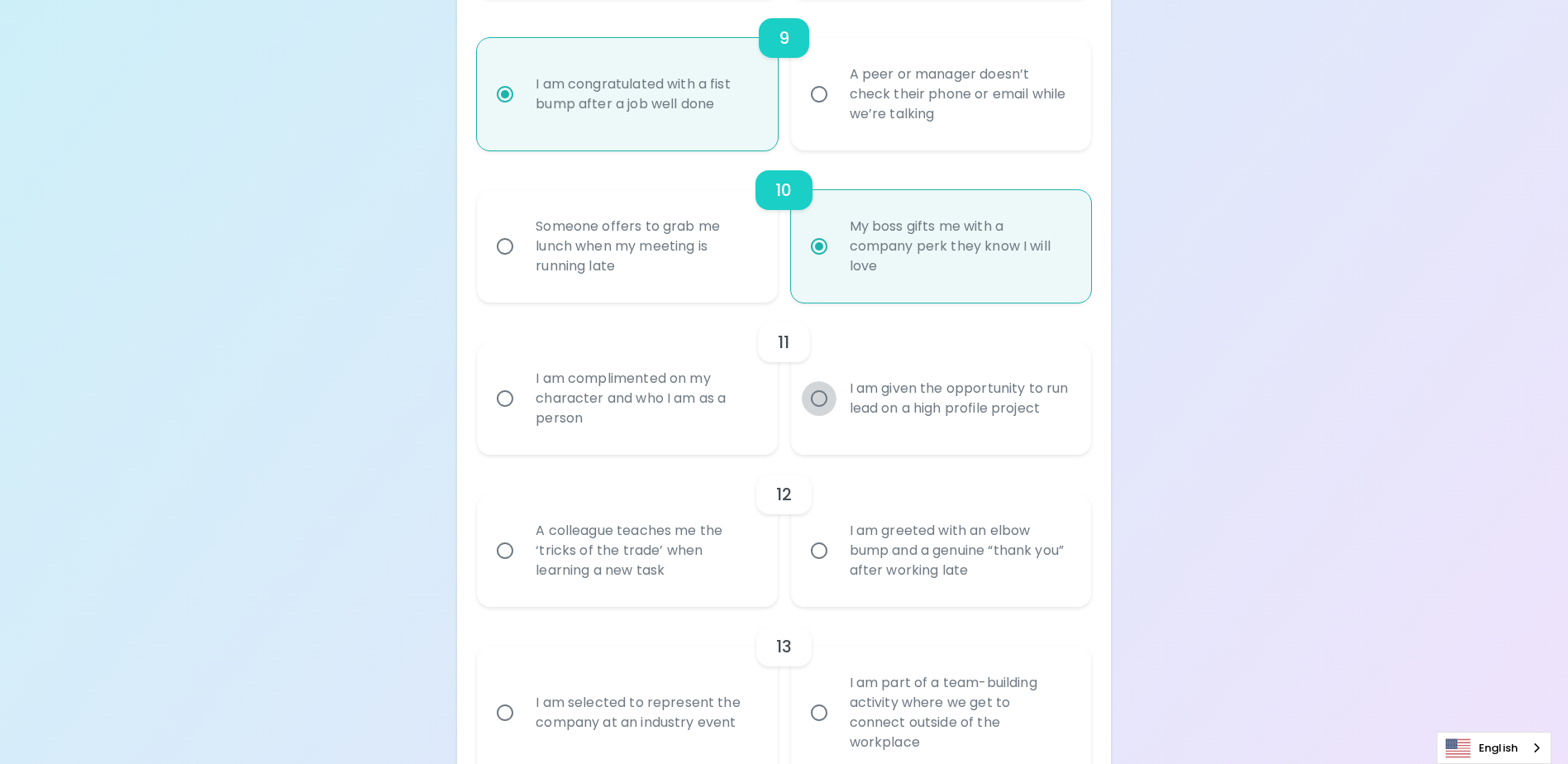
radio input "false"
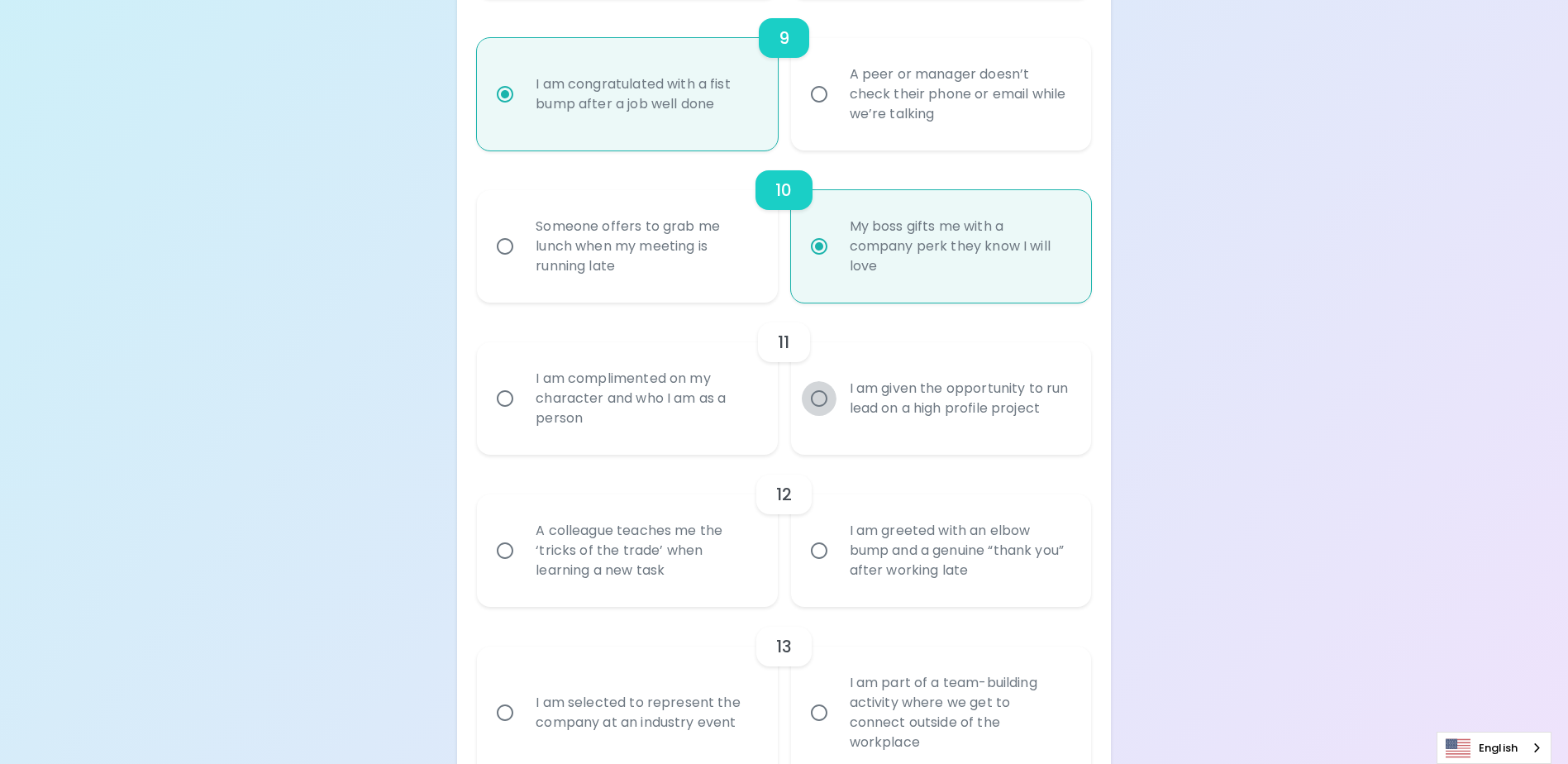
radio input "false"
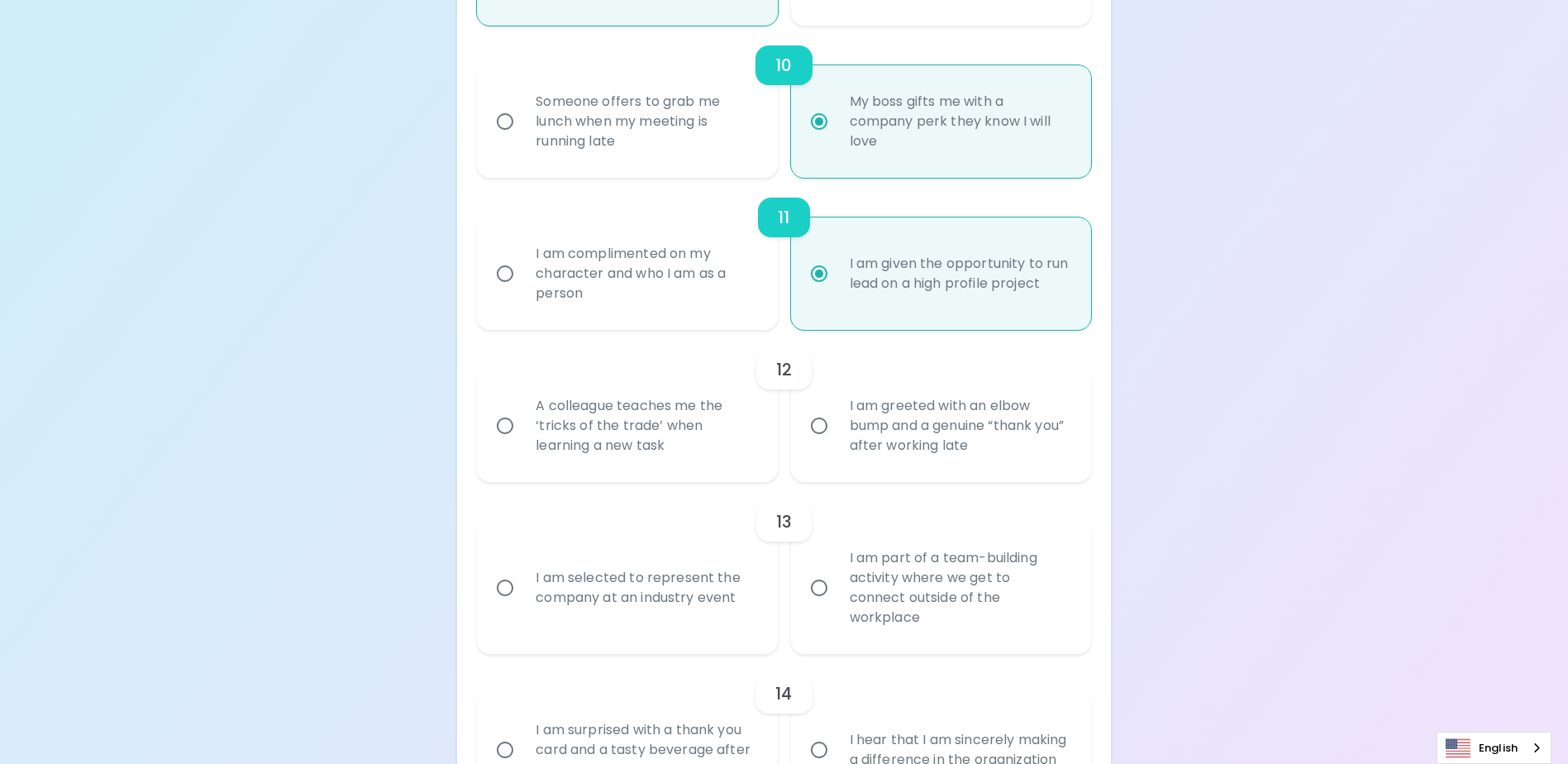
scroll to position [1747, 0]
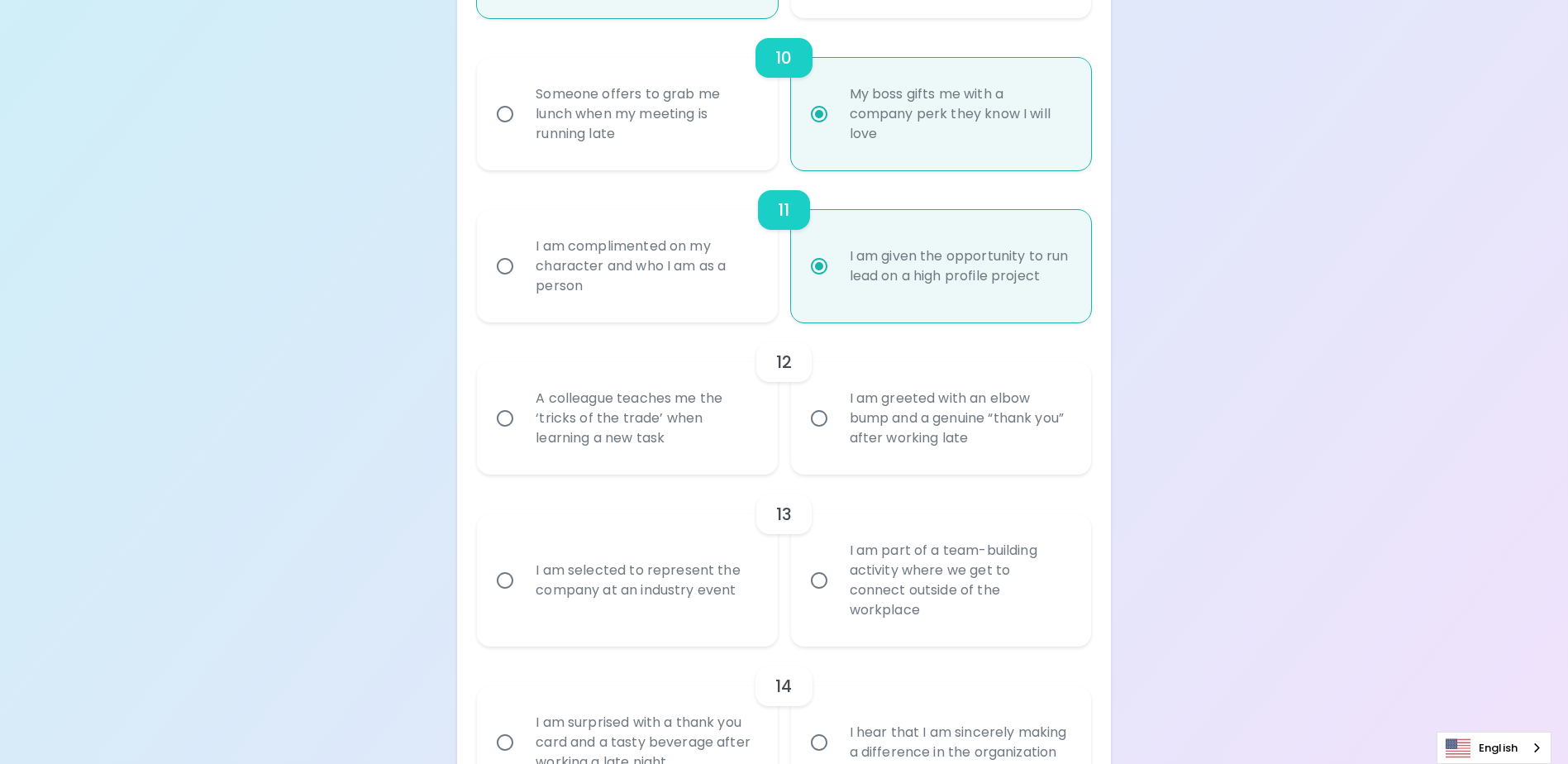
radio input "true"
click at [501, 436] on input "A colleague teaches me the ‘tricks of the trade’ when learning a new task" at bounding box center [505, 418] width 35 height 35
radio input "false"
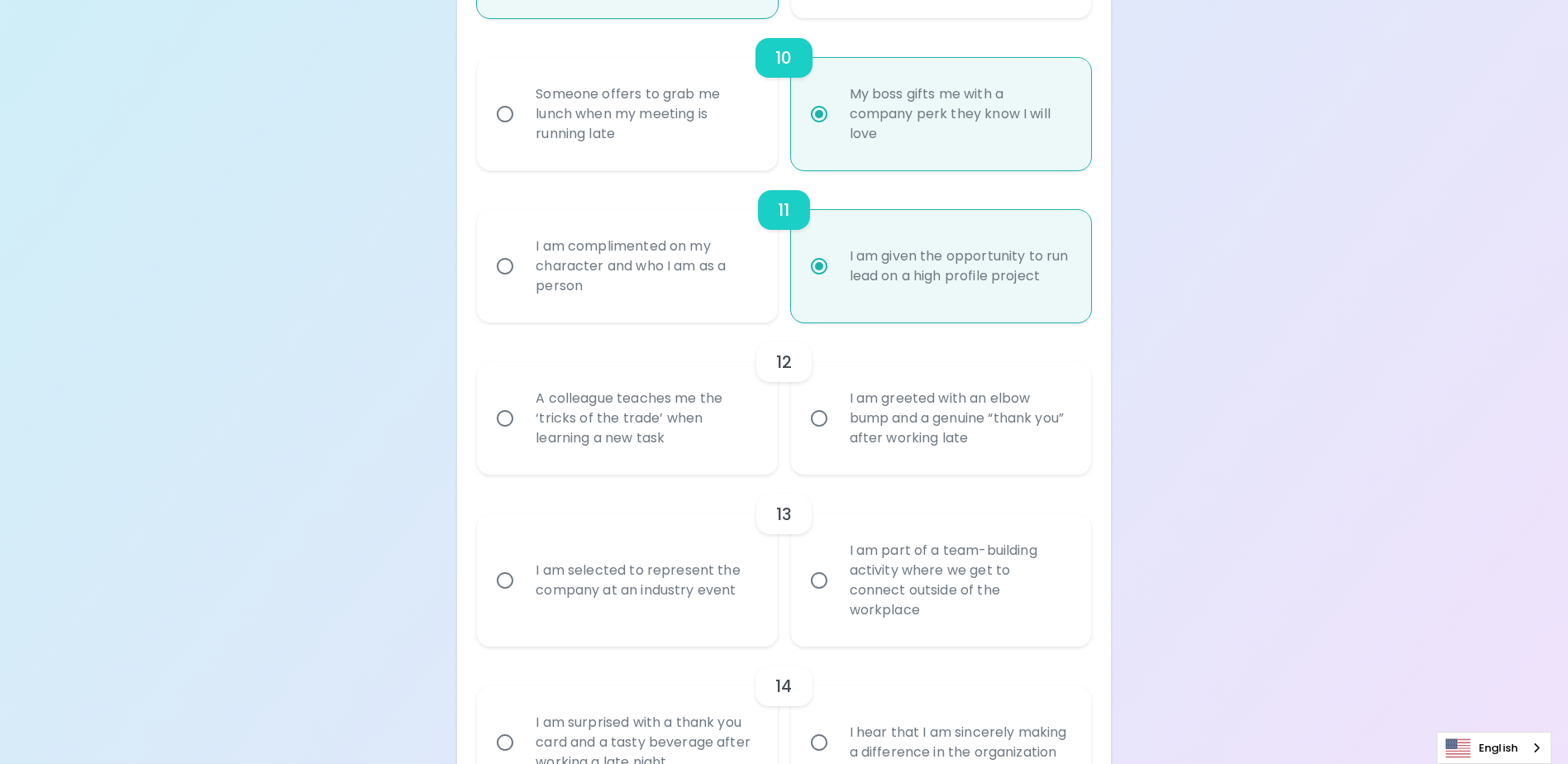
radio input "false"
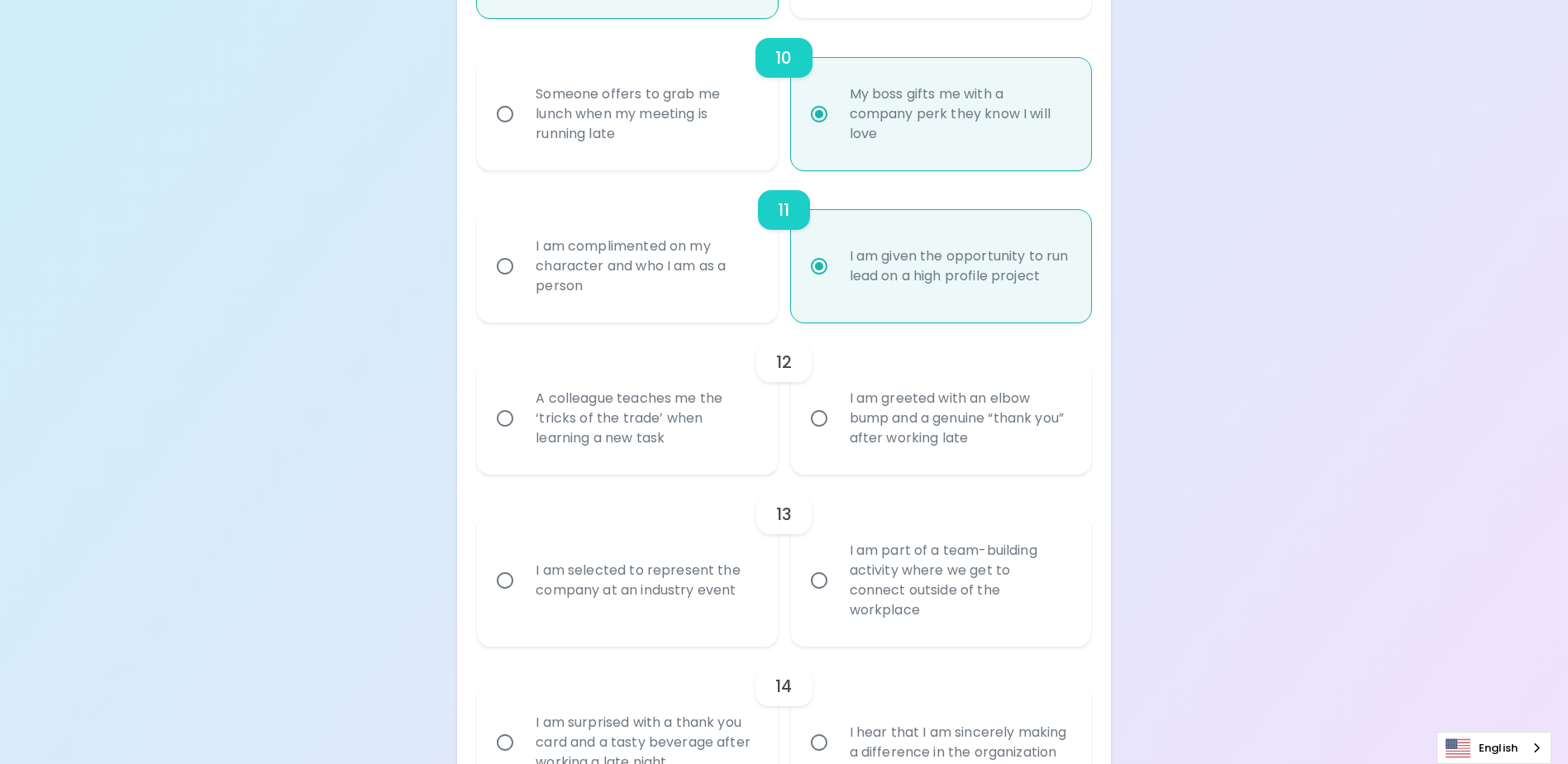
radio input "false"
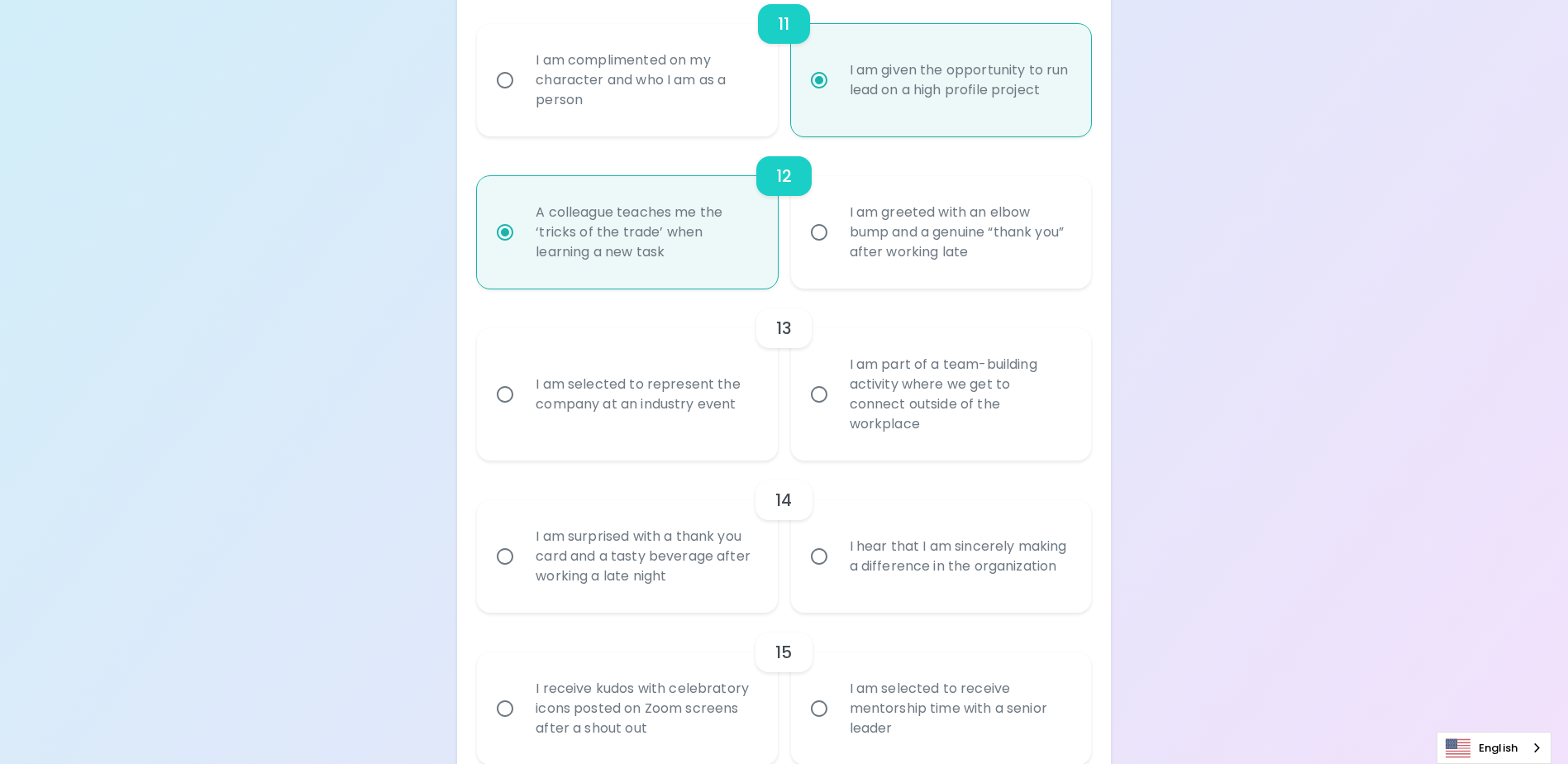
scroll to position [1932, 0]
radio input "true"
click at [817, 406] on input "I am part of a team-building activity where we get to connect outside of the wo…" at bounding box center [818, 395] width 35 height 35
radio input "false"
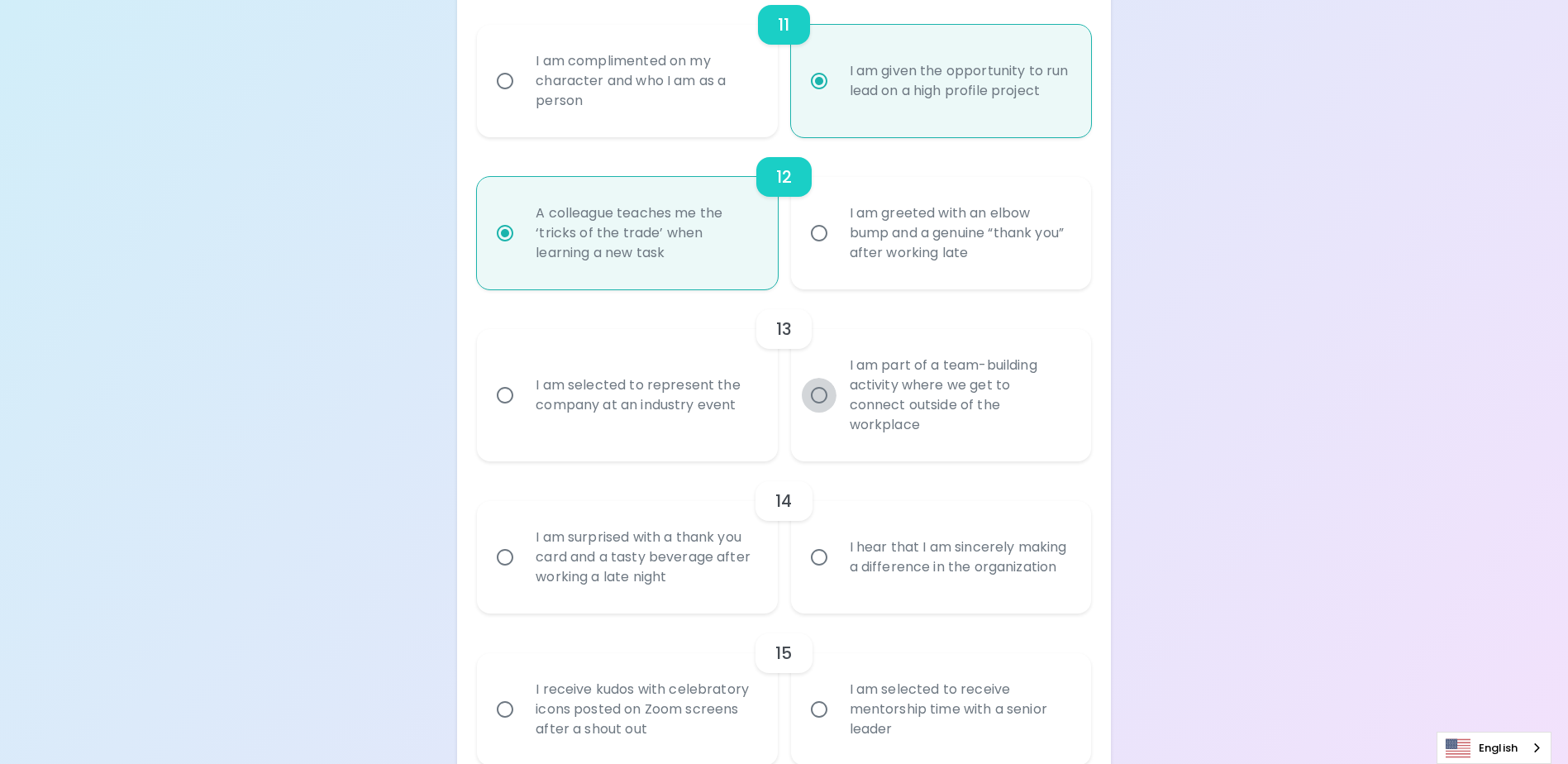
radio input "false"
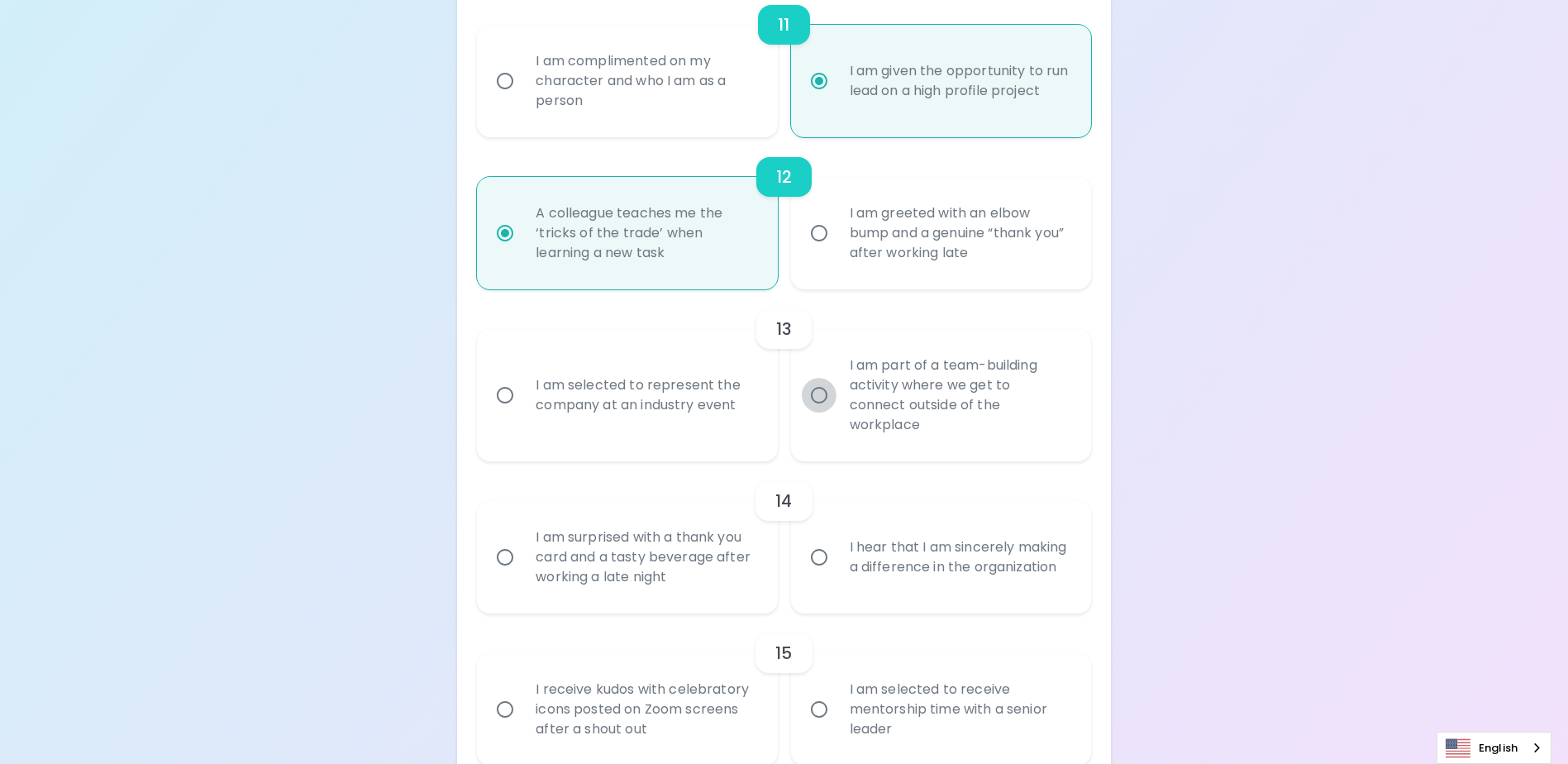
radio input "false"
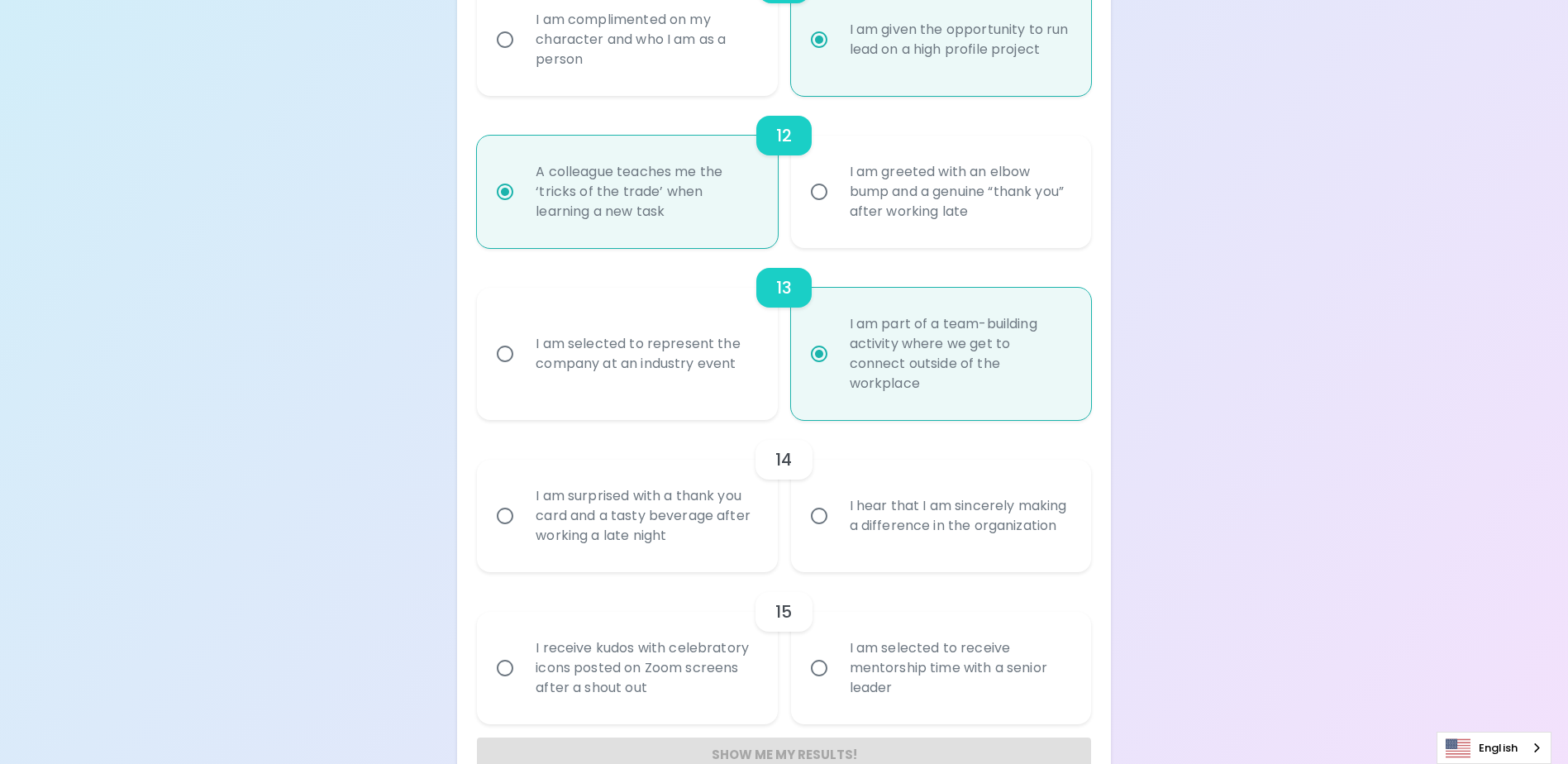
scroll to position [2015, 0]
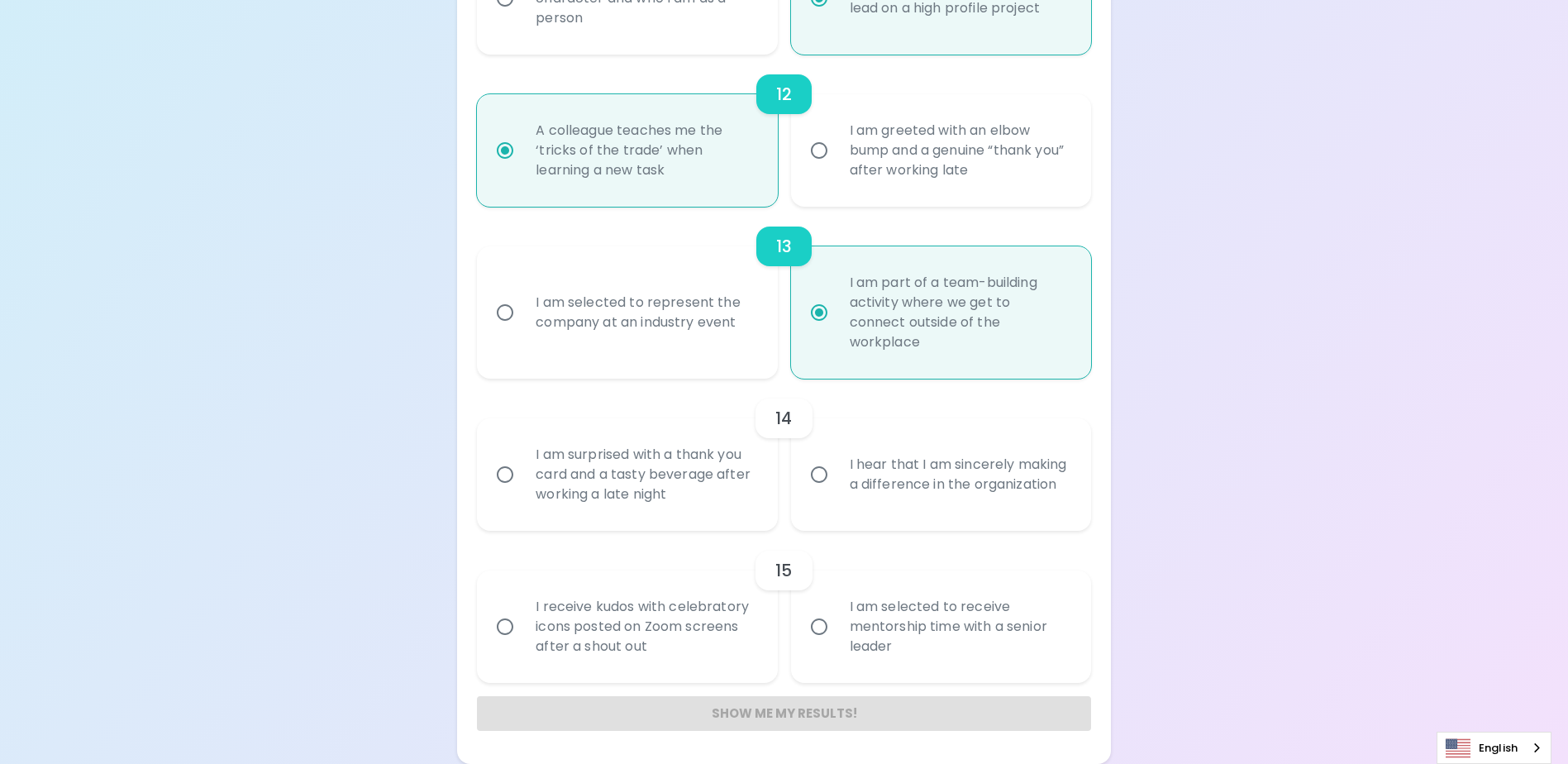
radio input "true"
click at [817, 474] on input "I hear that I am sincerely making a difference in the organization" at bounding box center [818, 474] width 35 height 35
radio input "false"
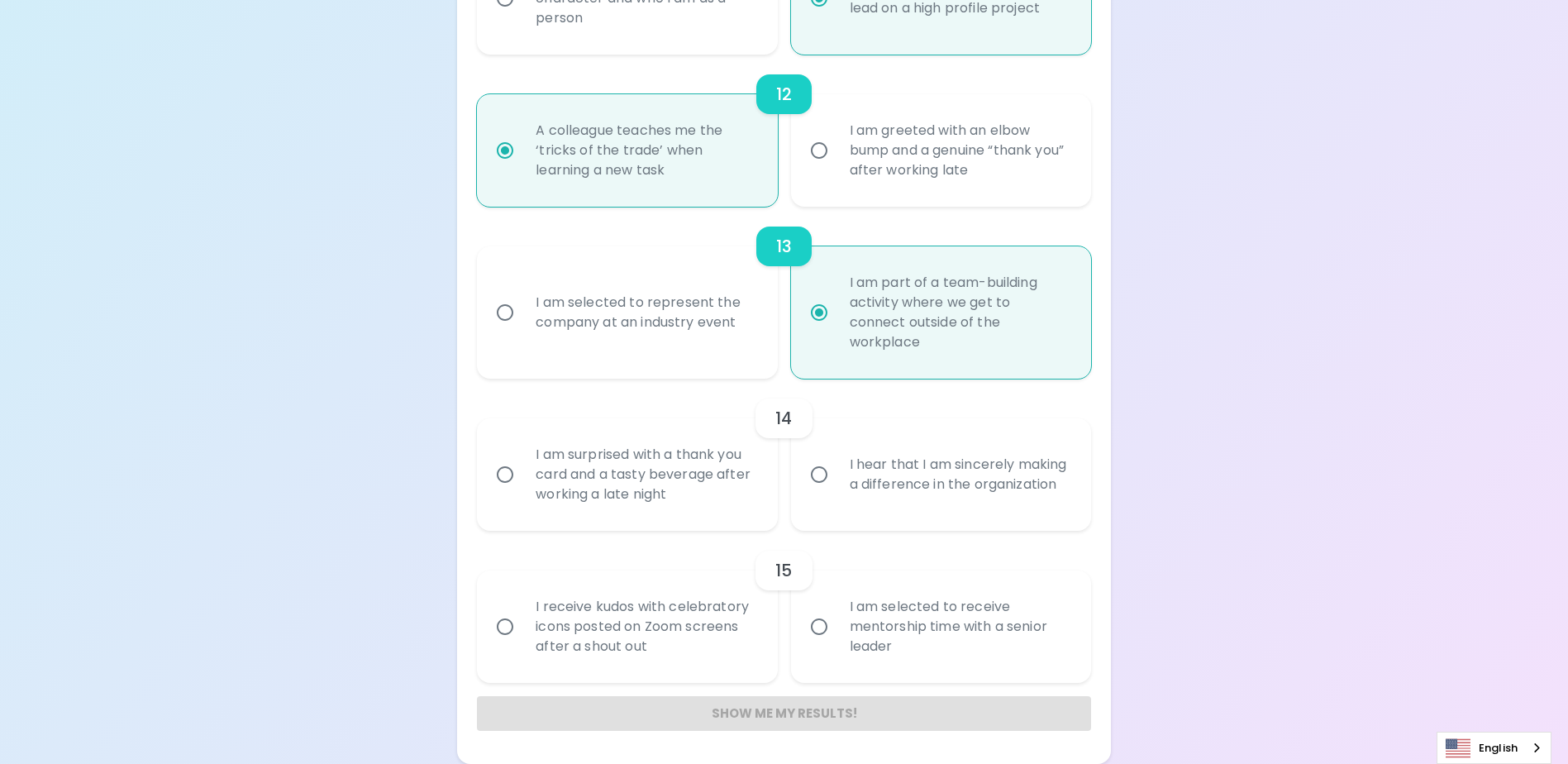
radio input "false"
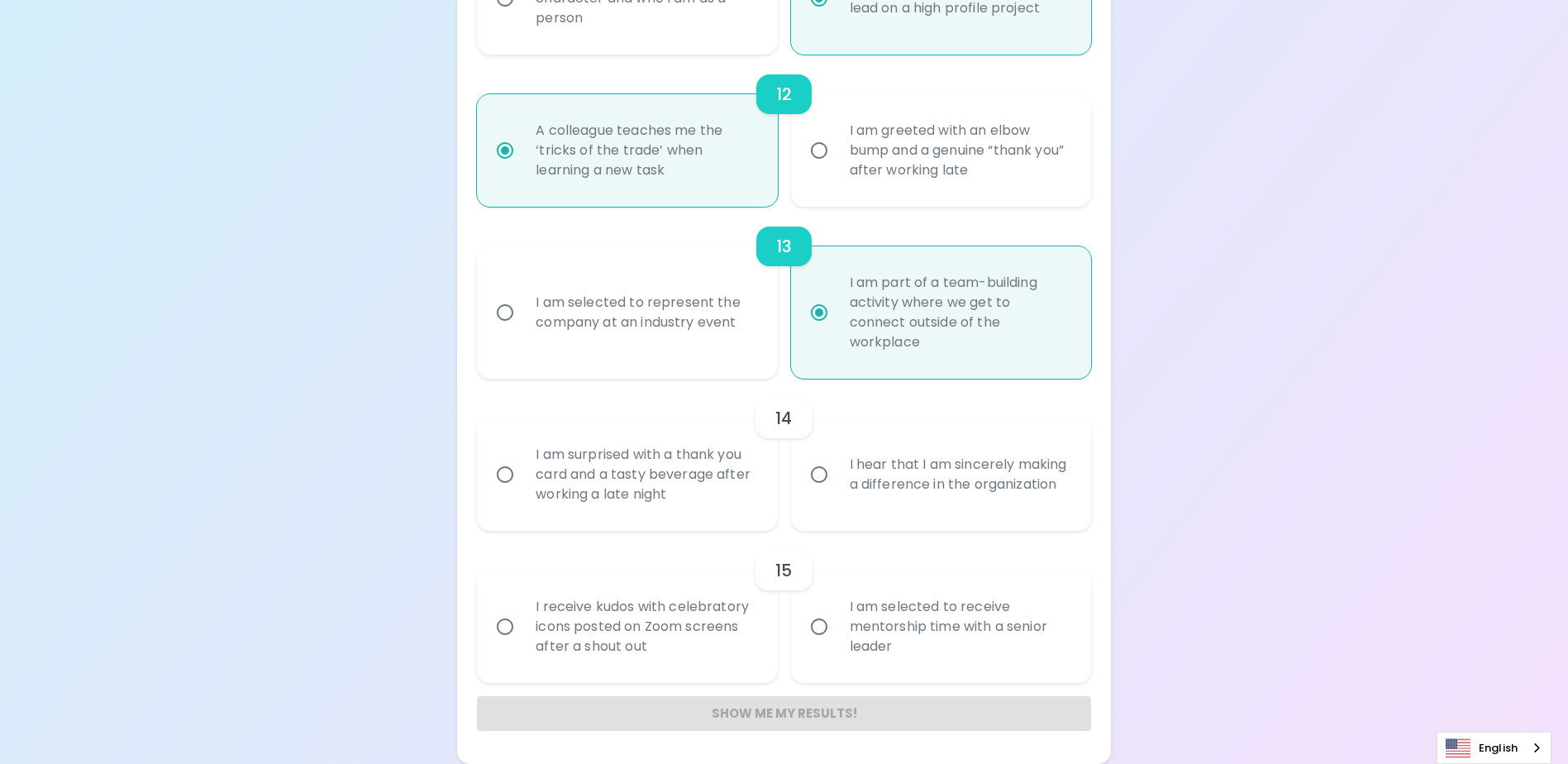
radio input "false"
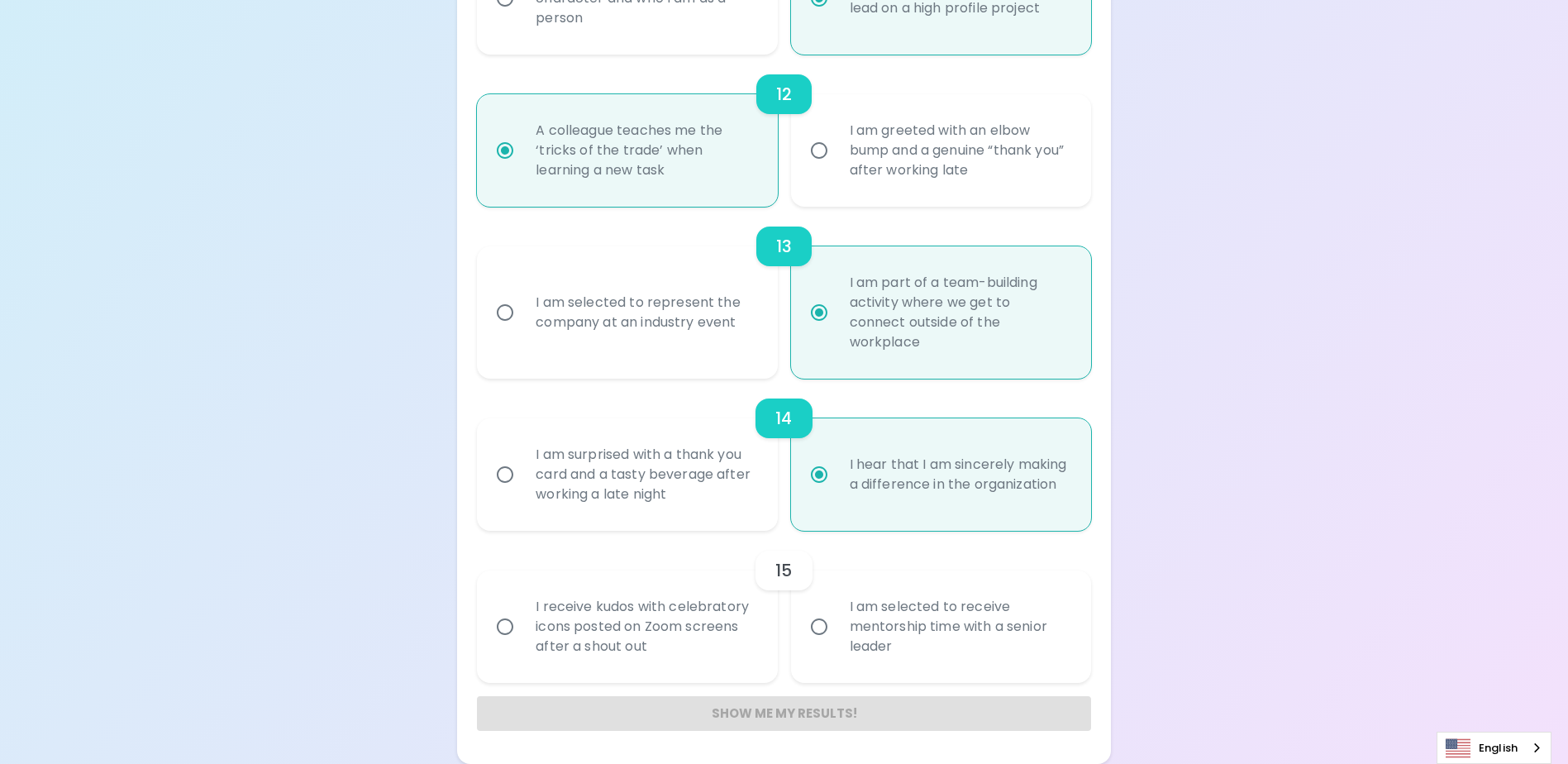
radio input "true"
click at [822, 627] on input "I am selected to receive mentorship time with a senior leader" at bounding box center [818, 626] width 35 height 35
radio input "false"
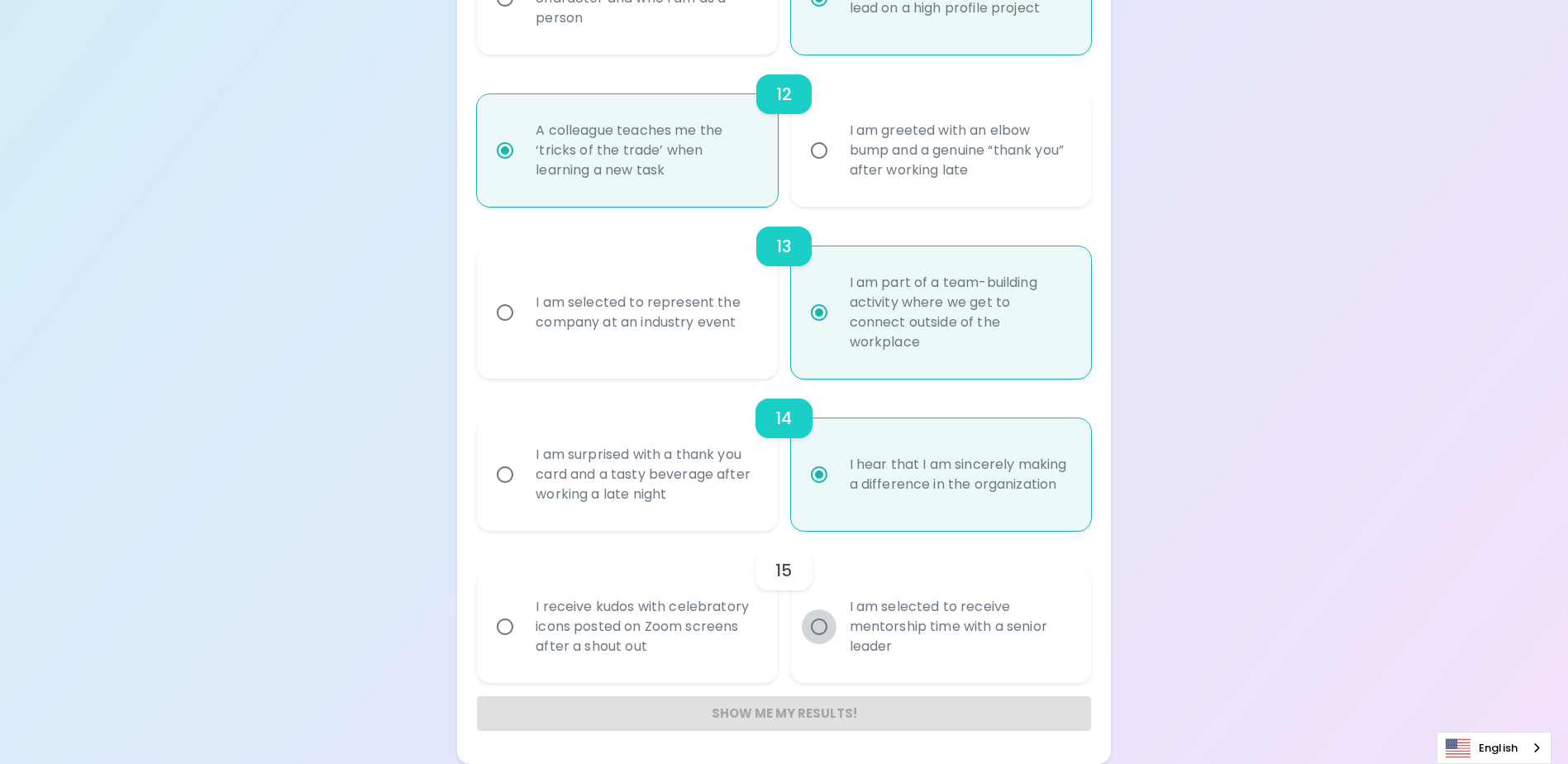
radio input "false"
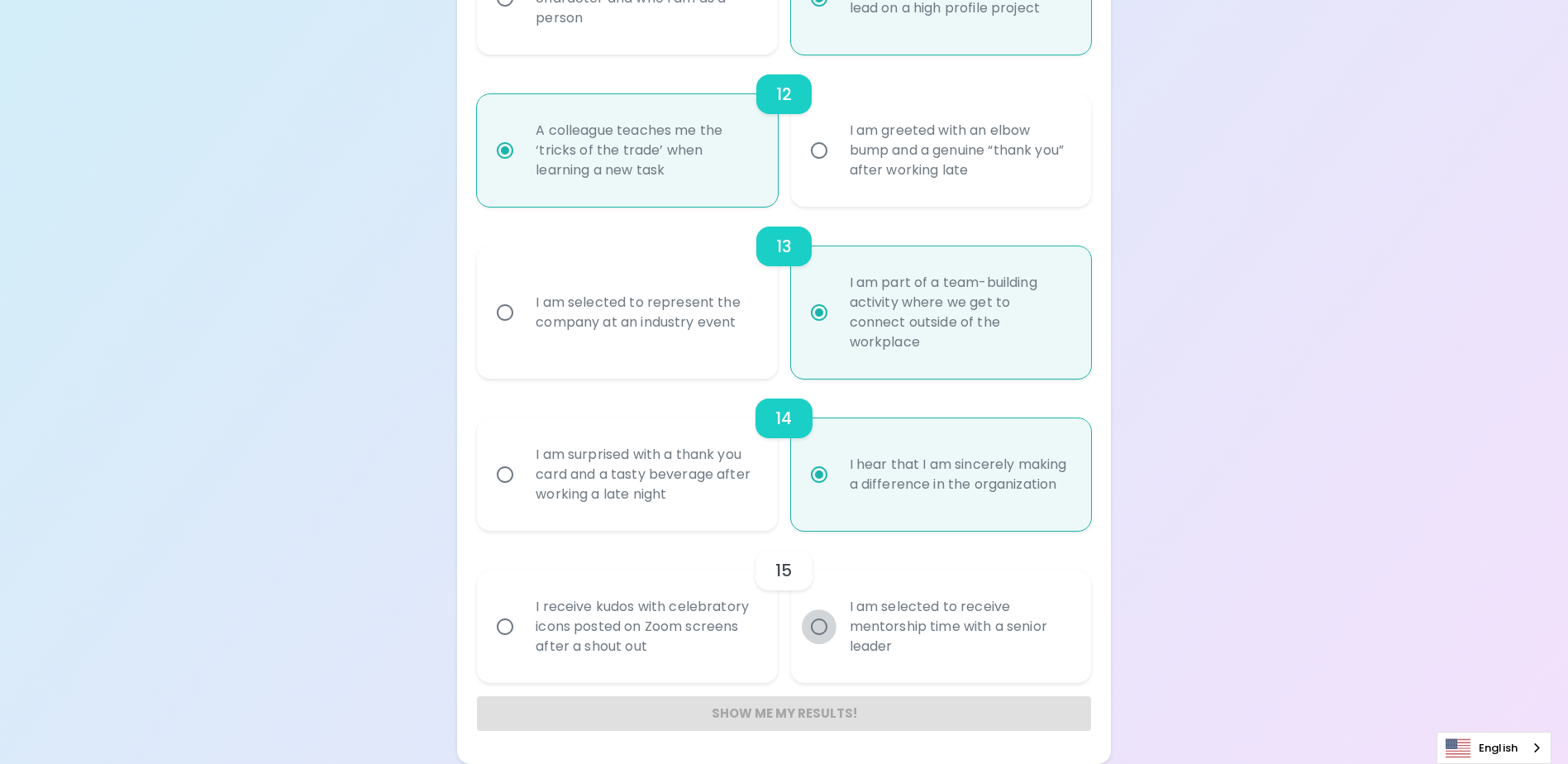
radio input "false"
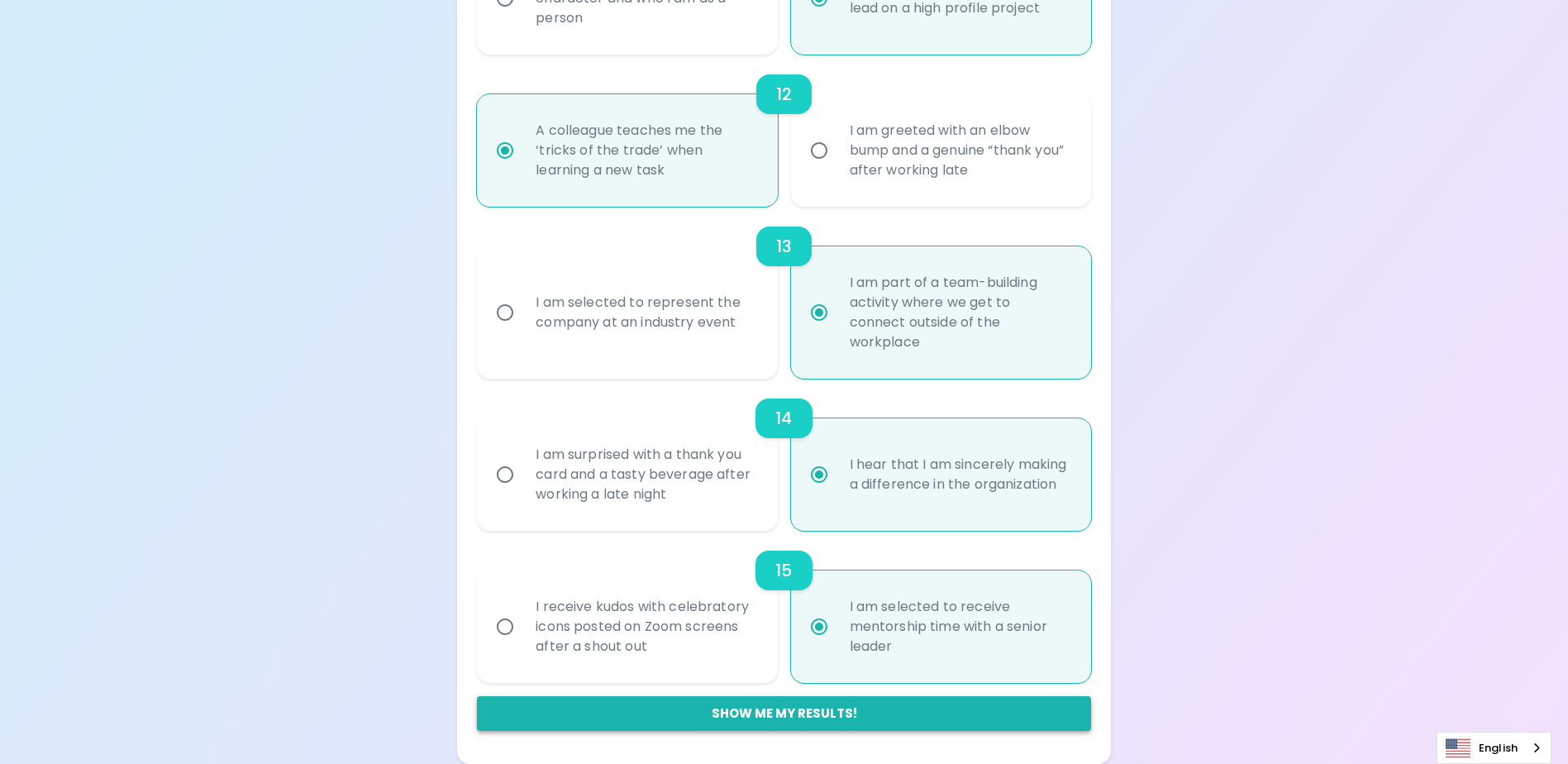
radio input "true"
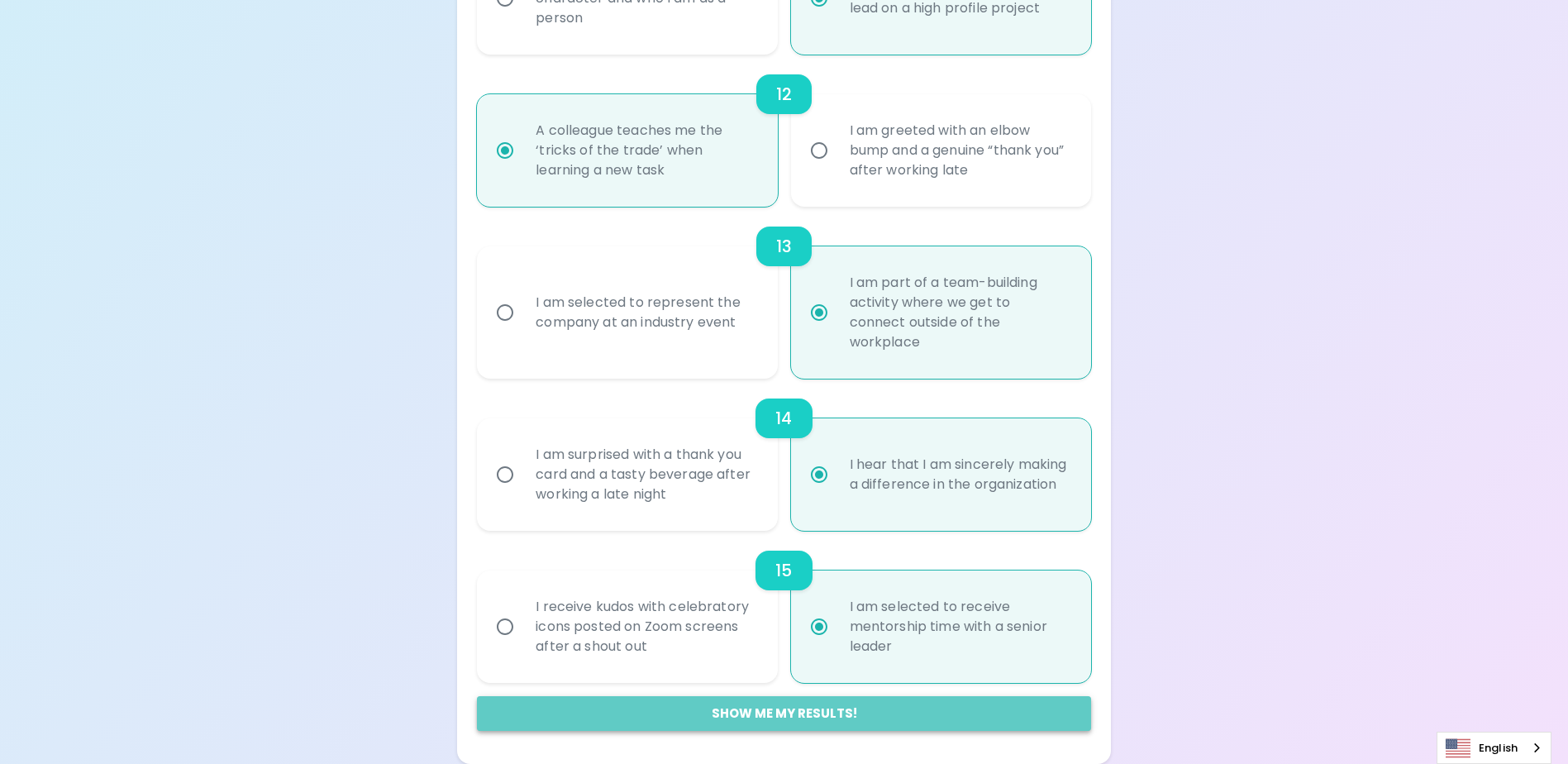
click at [768, 714] on button "Show me my results!" at bounding box center [784, 713] width 613 height 35
radio input "false"
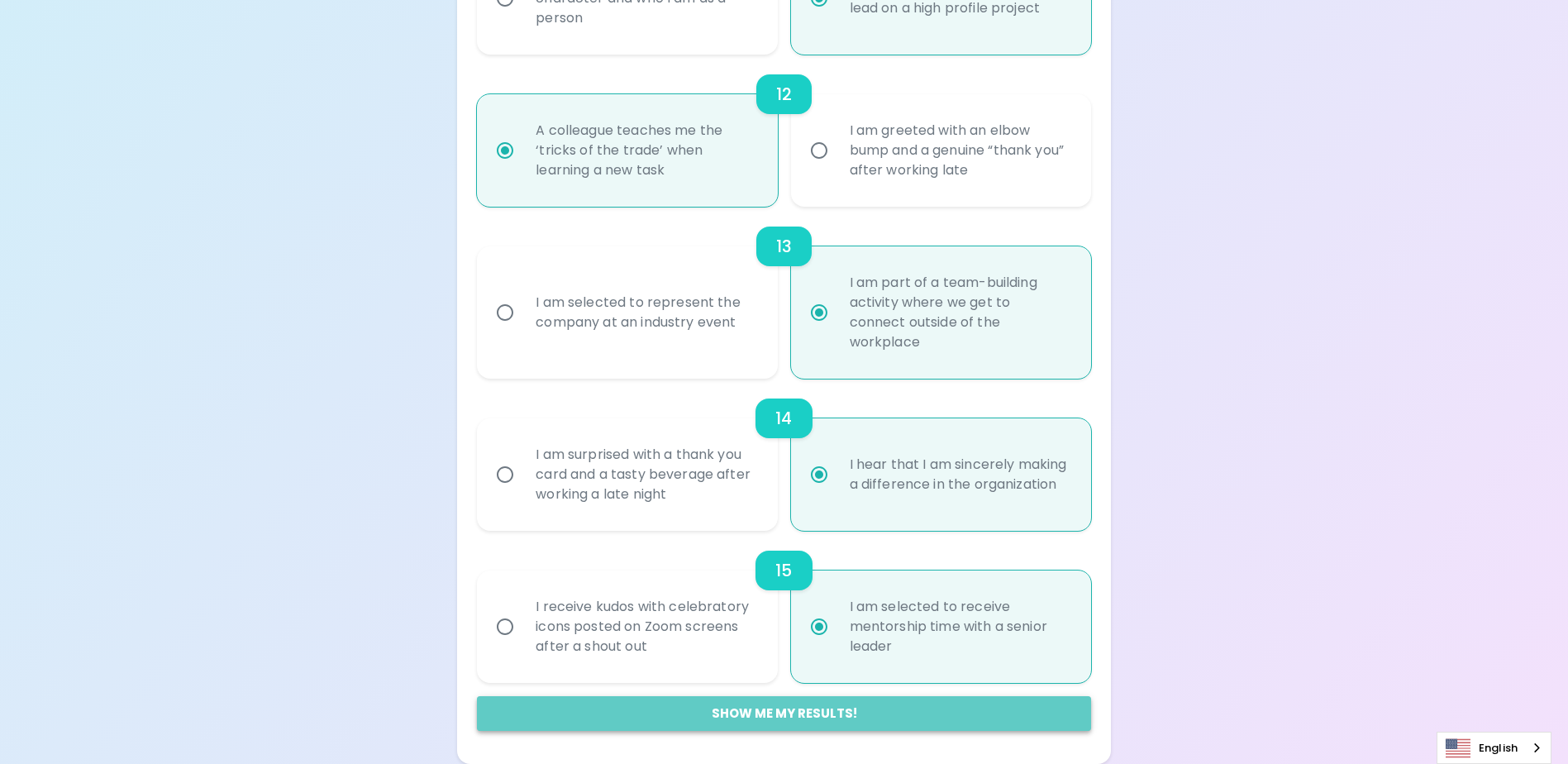
radio input "false"
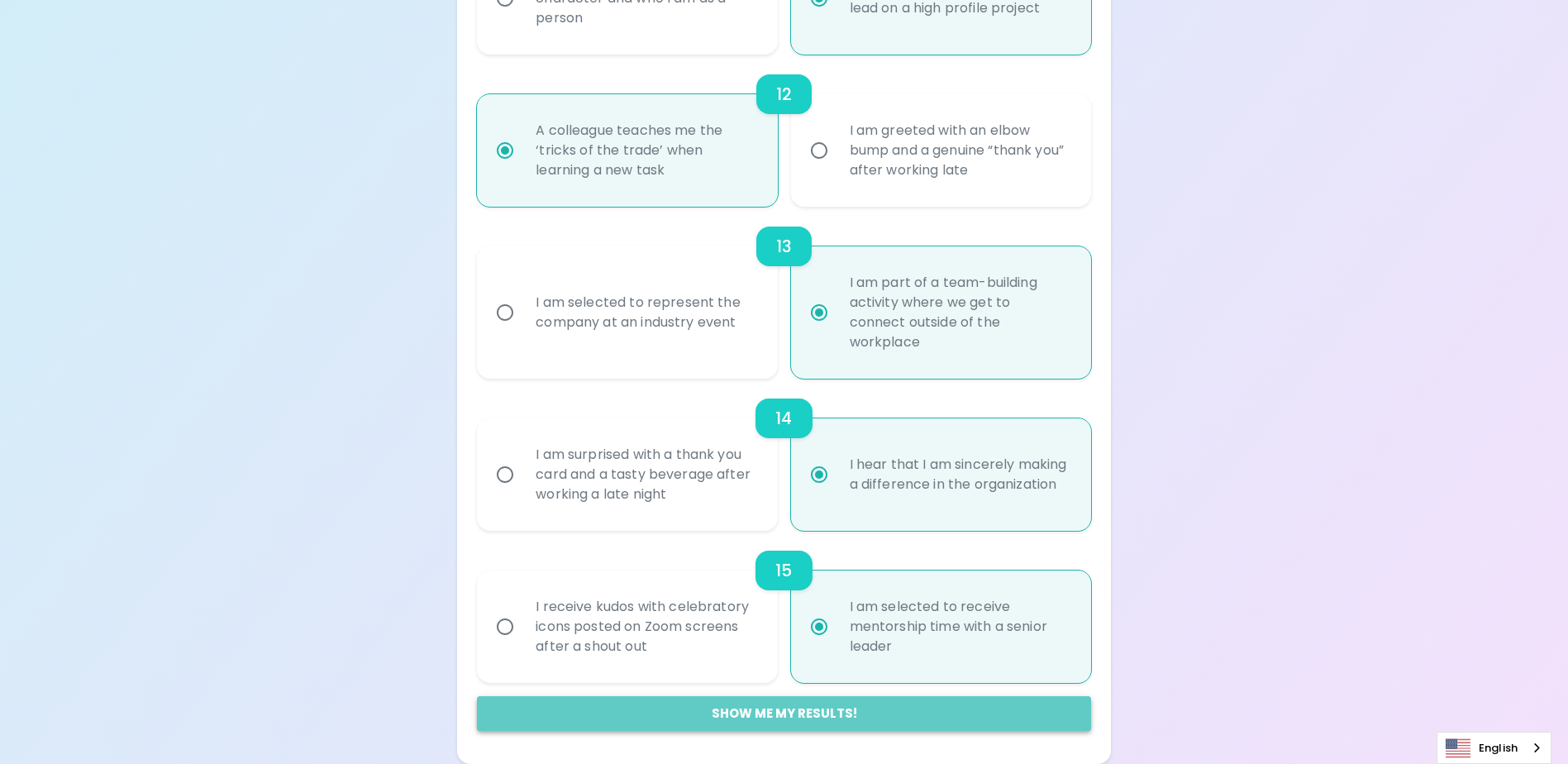
radio input "false"
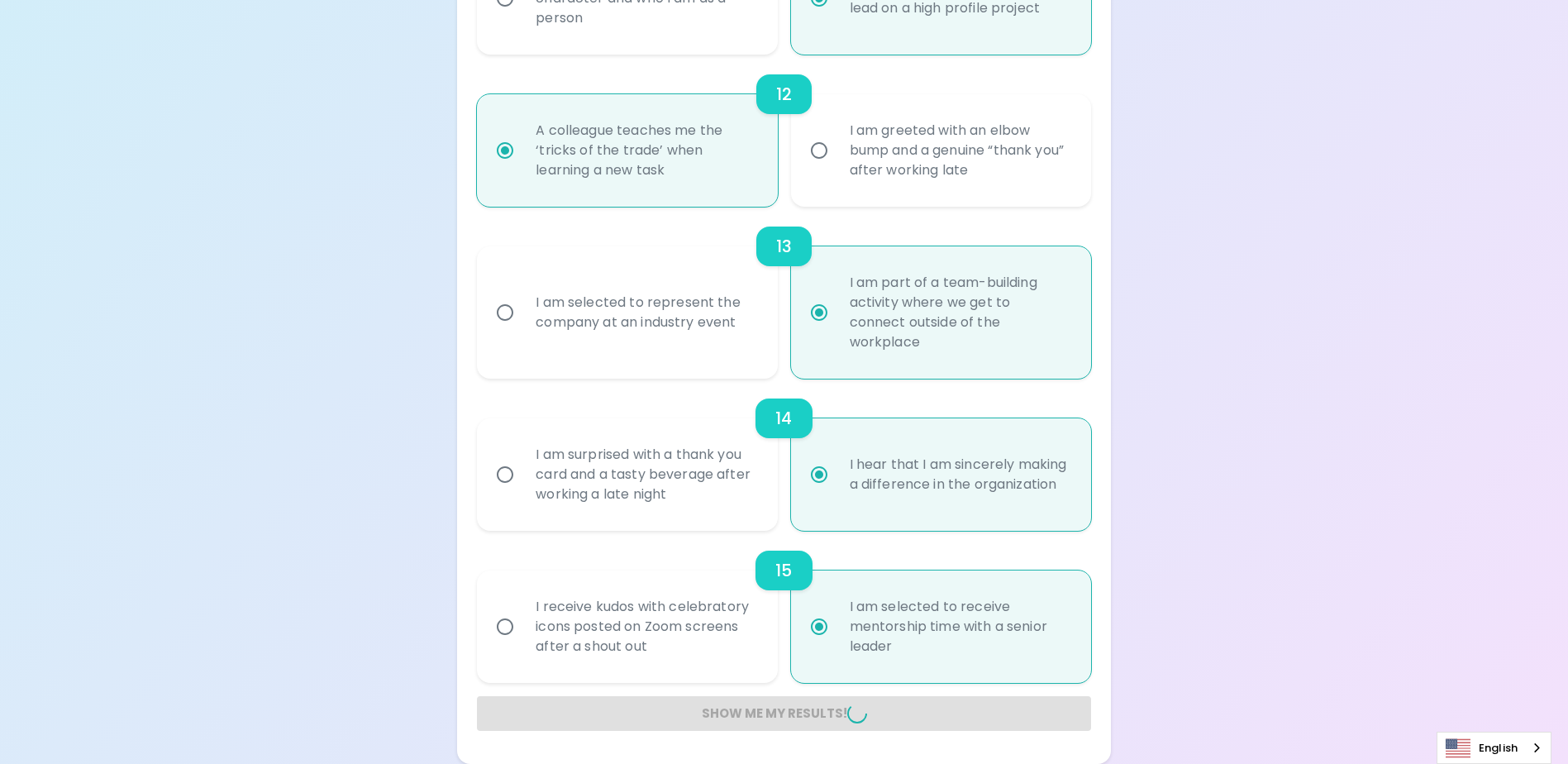
radio input "false"
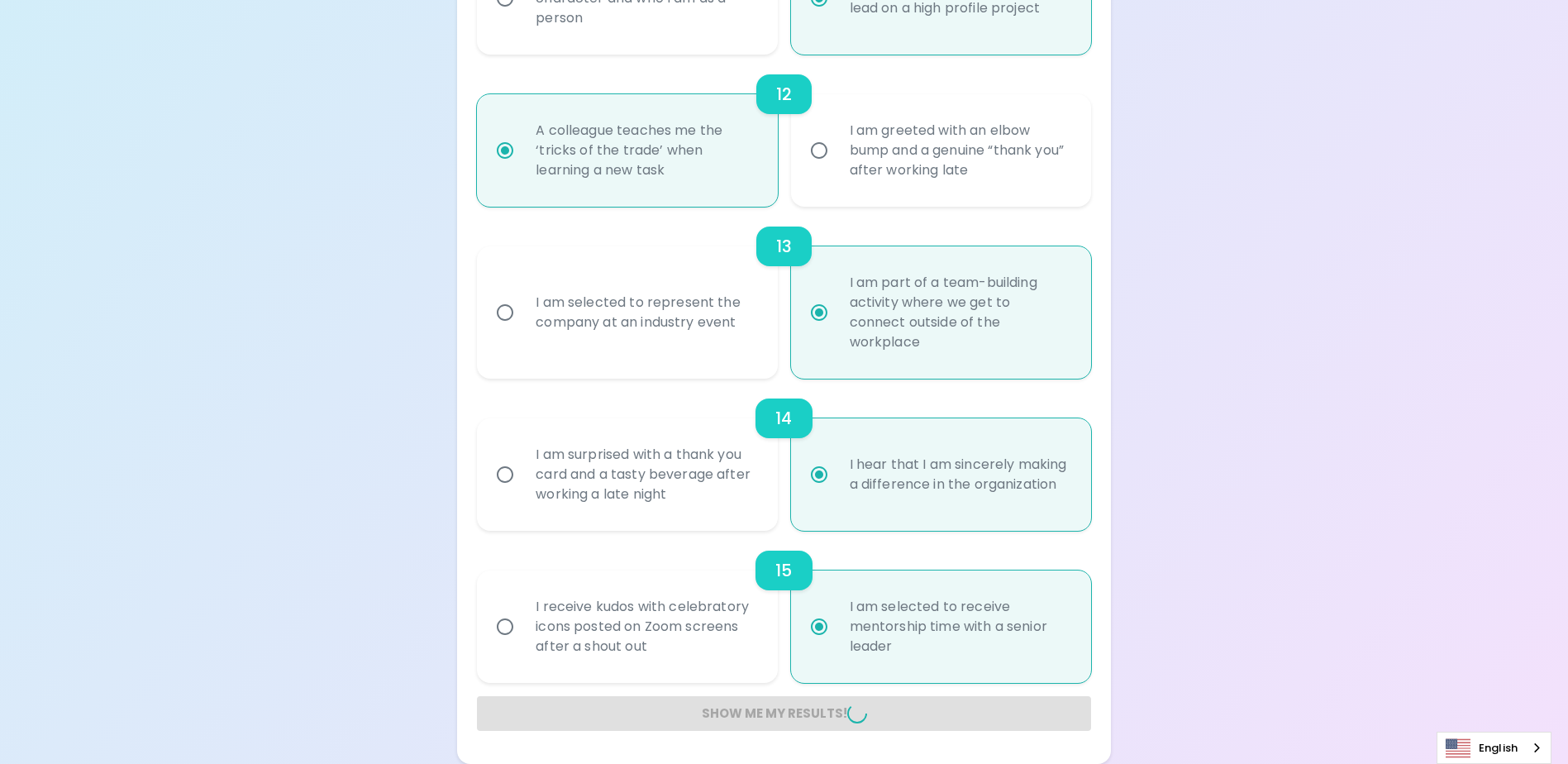
radio input "false"
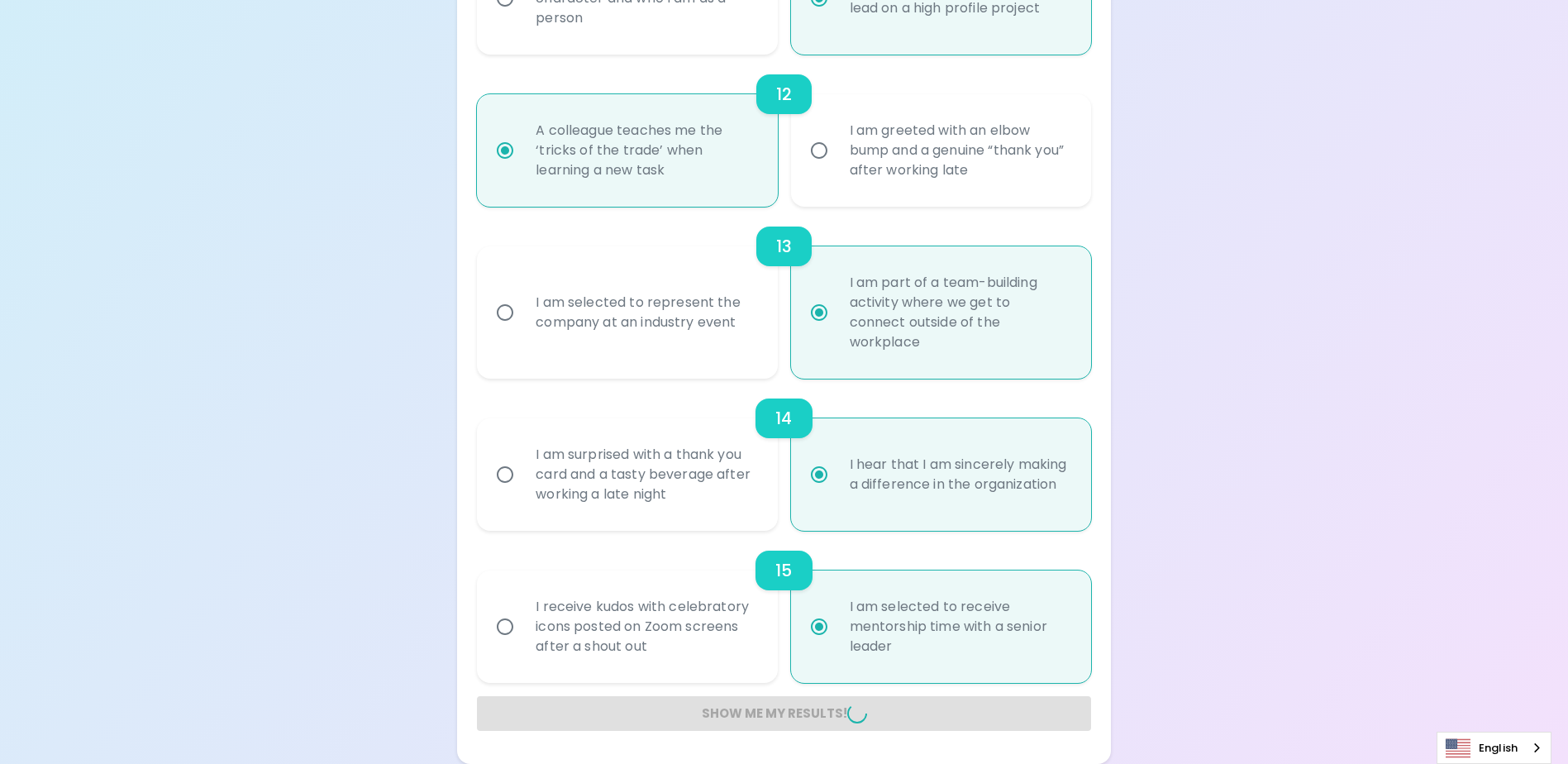
radio input "false"
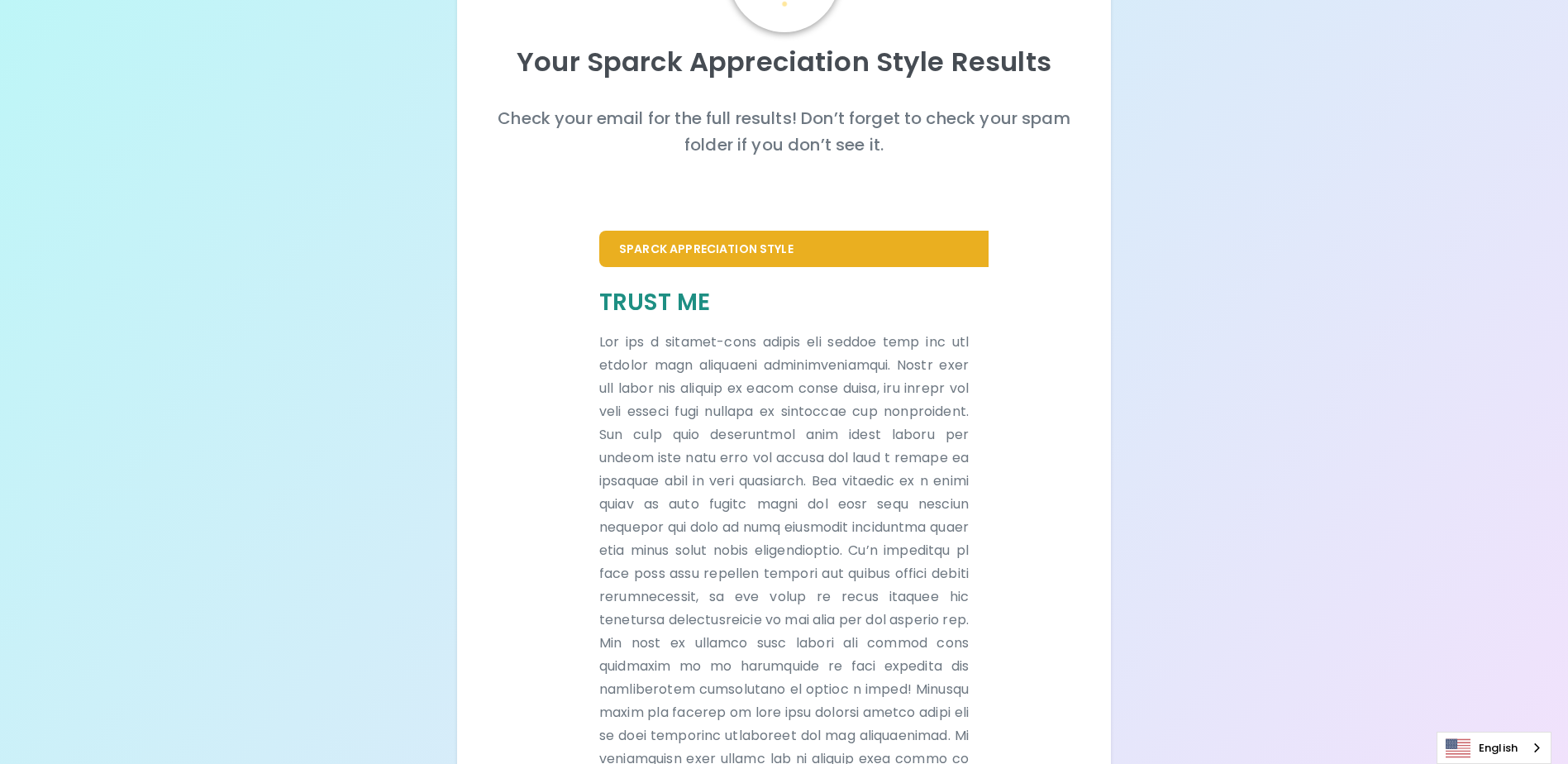
scroll to position [301, 0]
